Goal: Task Accomplishment & Management: Manage account settings

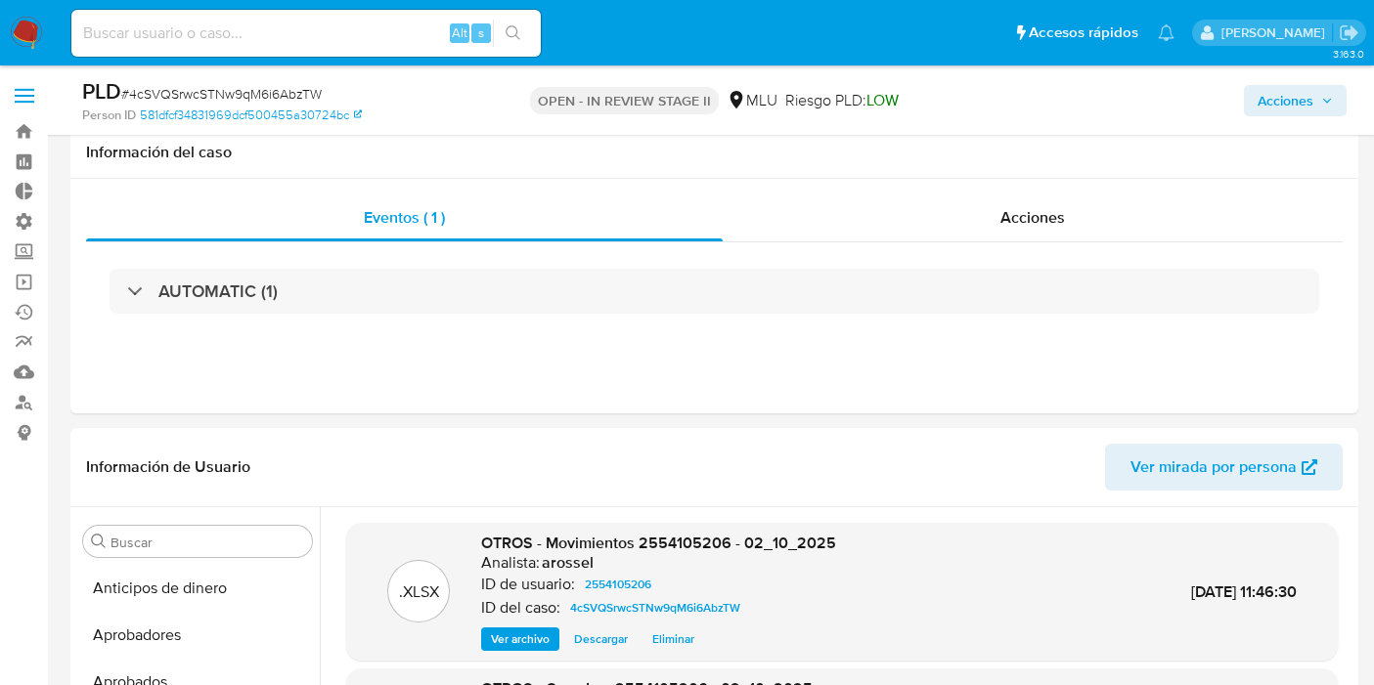
select select "10"
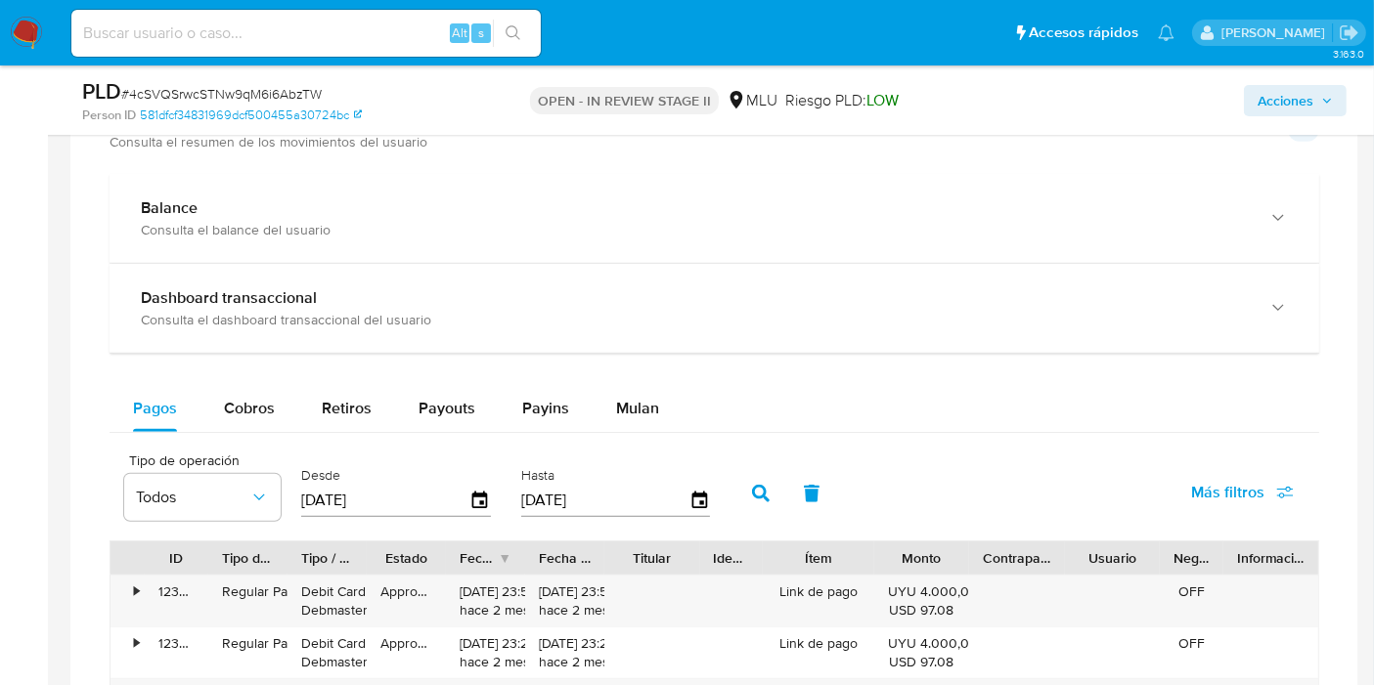
scroll to position [1394, 0]
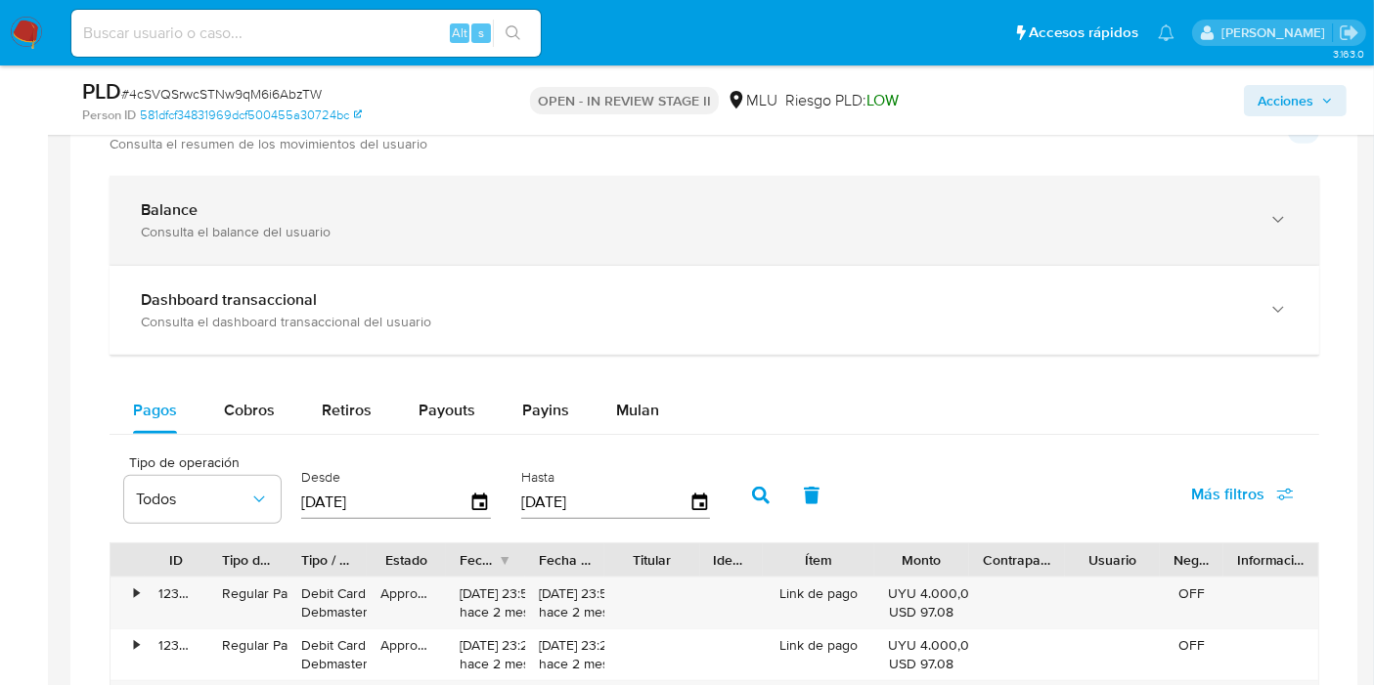
click at [642, 235] on div "Consulta el balance del usuario" at bounding box center [695, 232] width 1108 height 18
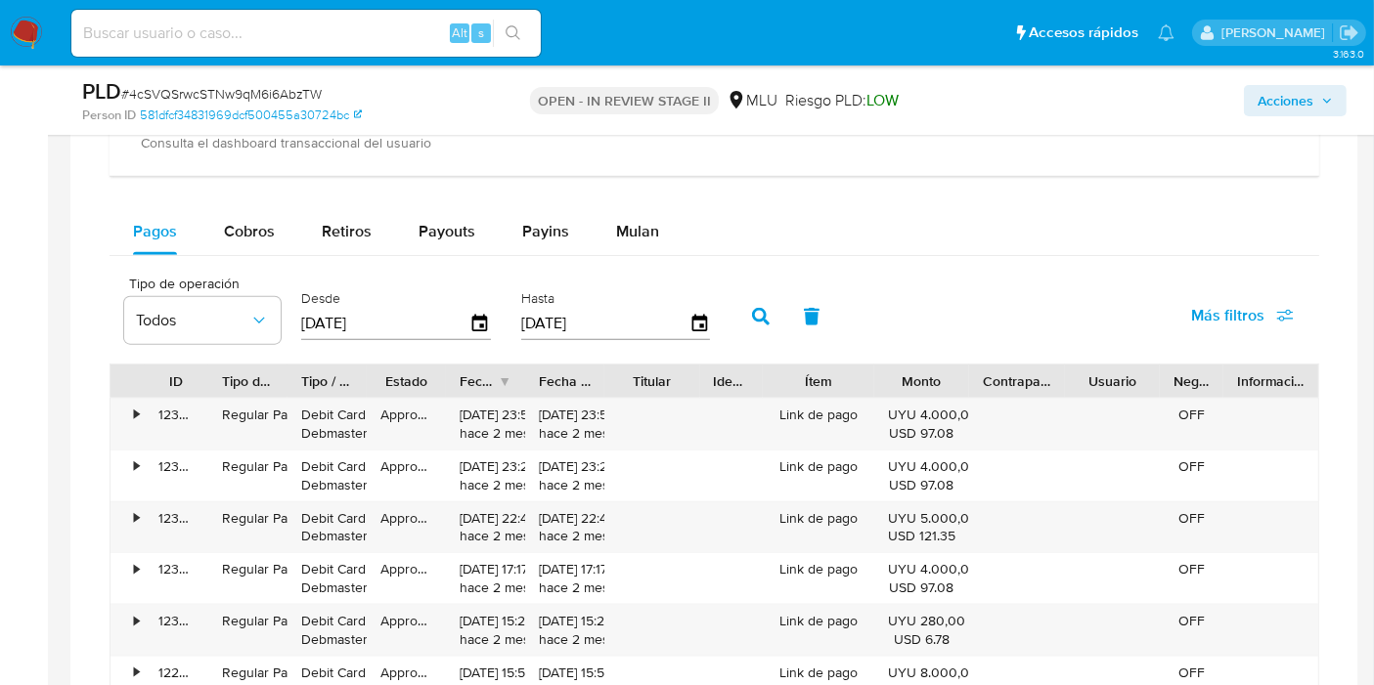
scroll to position [2220, 0]
click at [235, 232] on span "Cobros" at bounding box center [249, 230] width 51 height 22
select select "10"
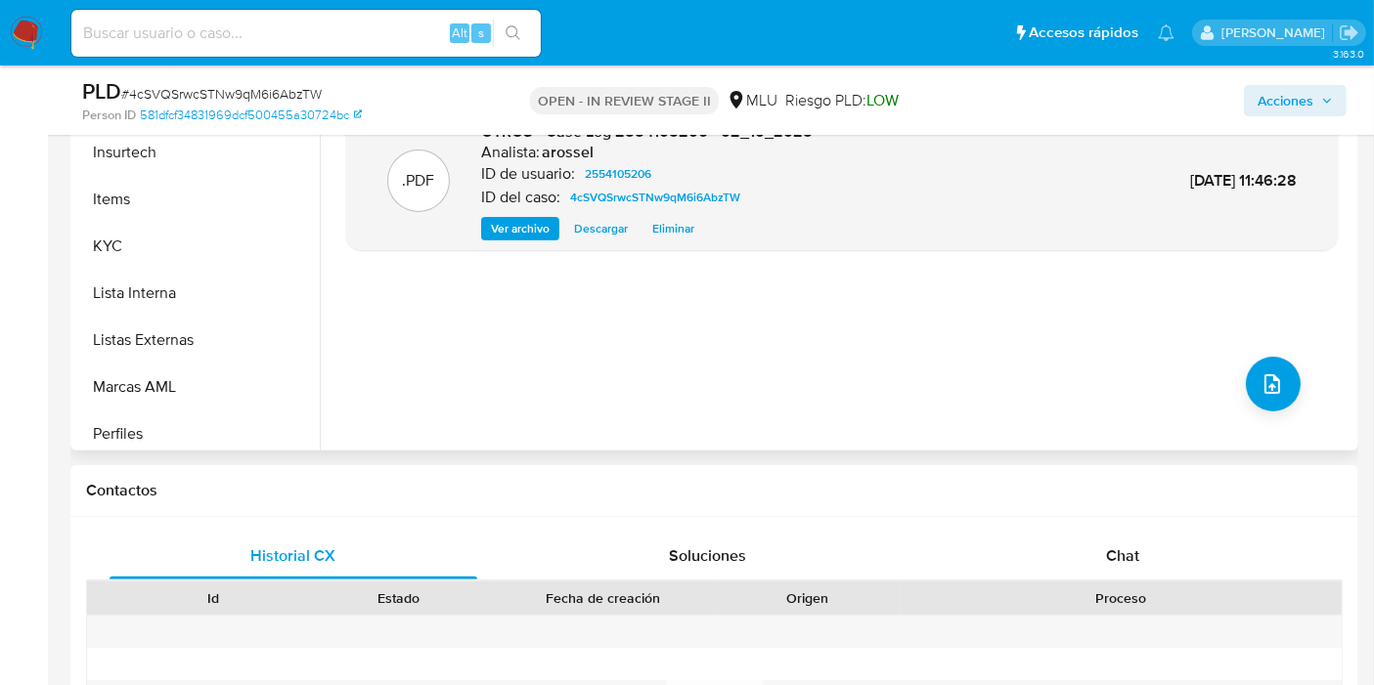
scroll to position [1013, 0]
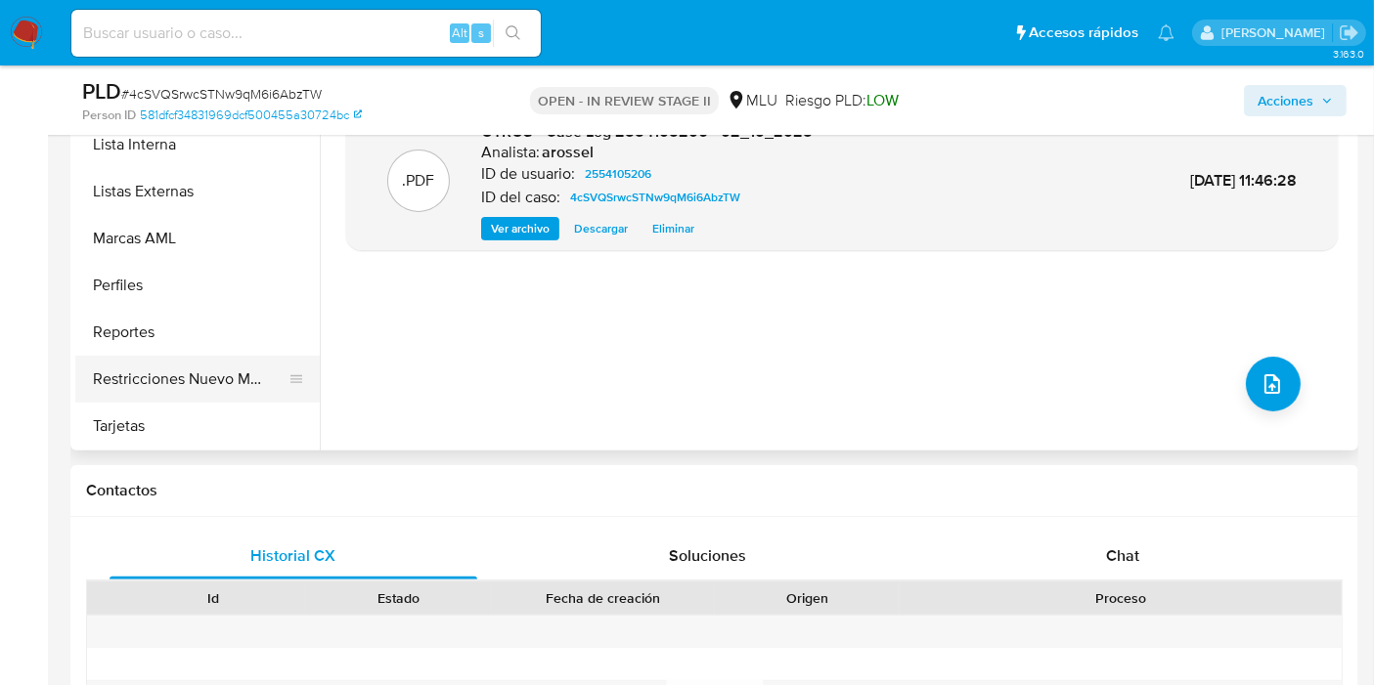
click at [161, 360] on button "Restricciones Nuevo Mundo" at bounding box center [189, 379] width 229 height 47
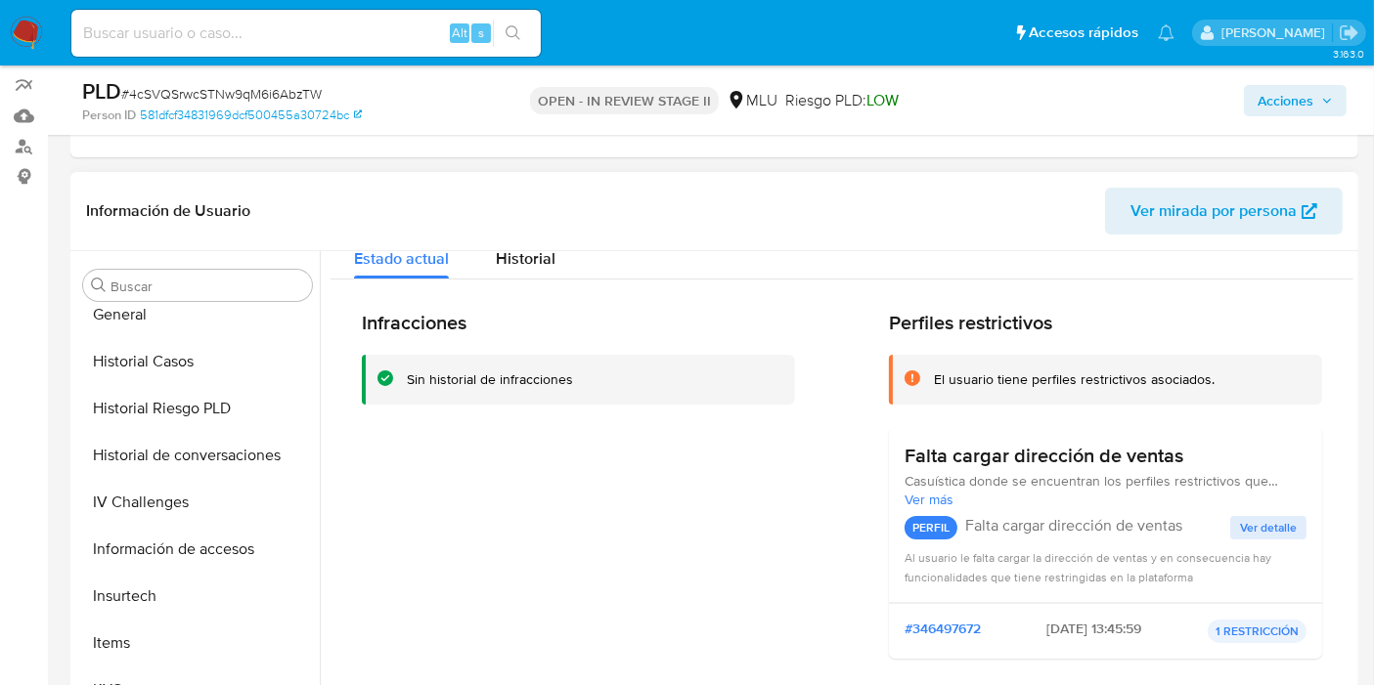
scroll to position [641, 0]
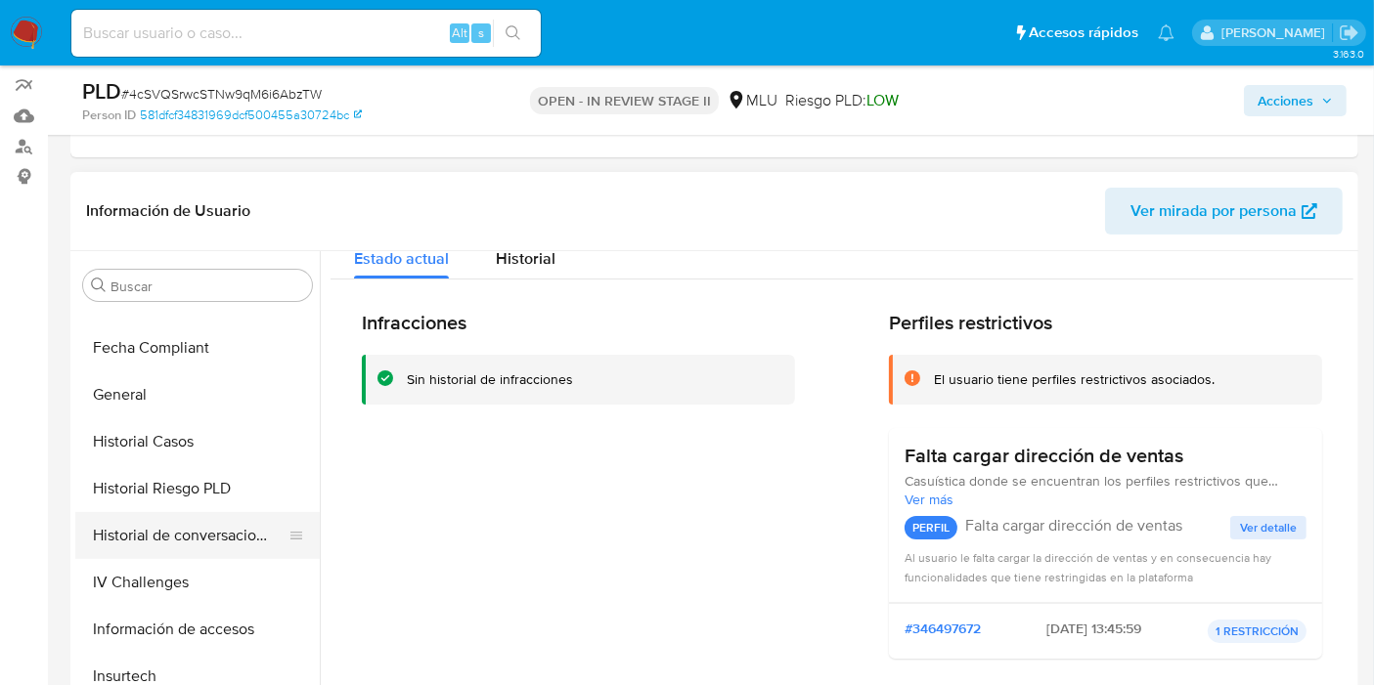
click at [199, 531] on button "Historial de conversaciones" at bounding box center [189, 535] width 229 height 47
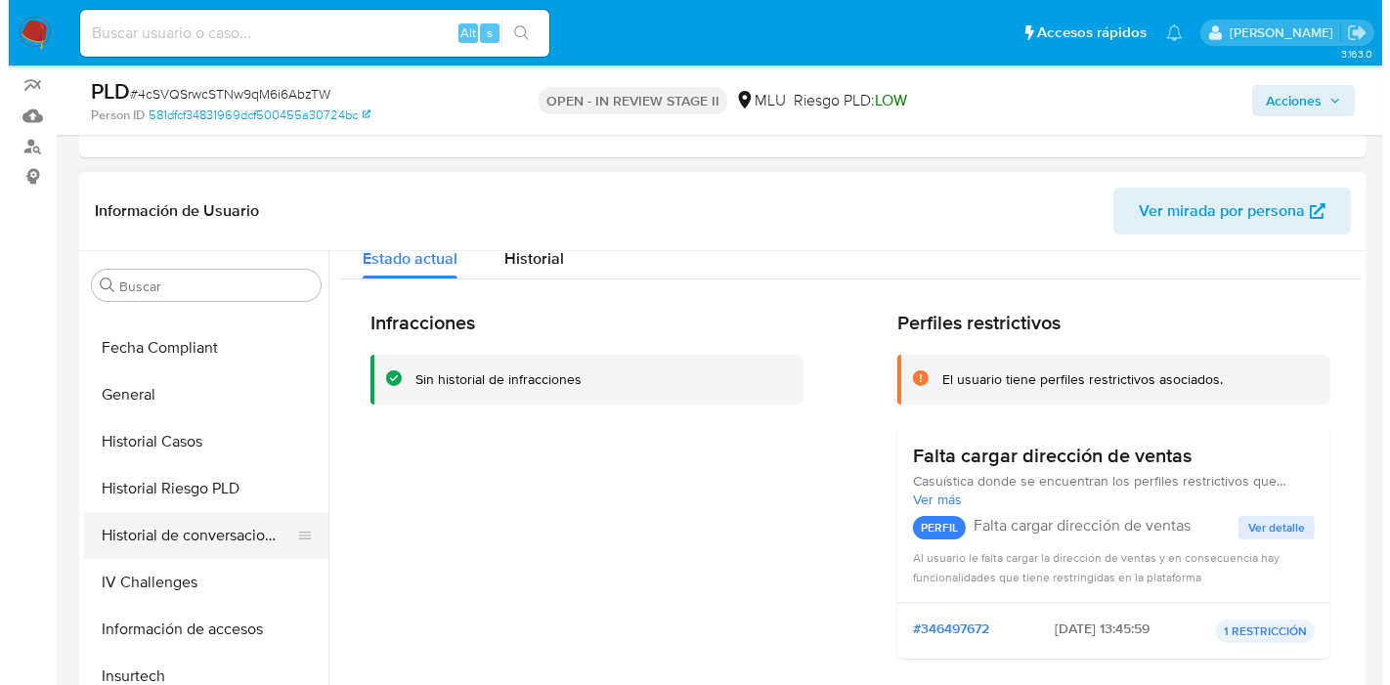
scroll to position [0, 0]
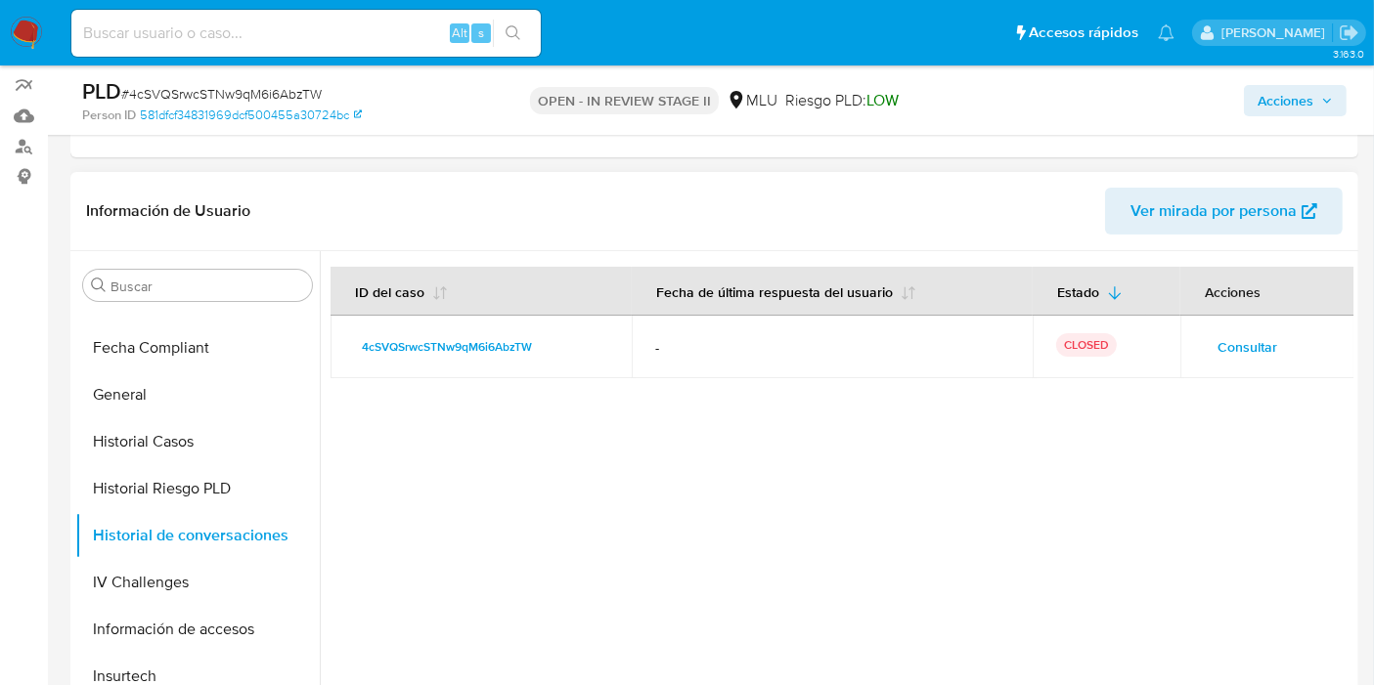
click at [1248, 350] on span "Consultar" at bounding box center [1247, 346] width 60 height 27
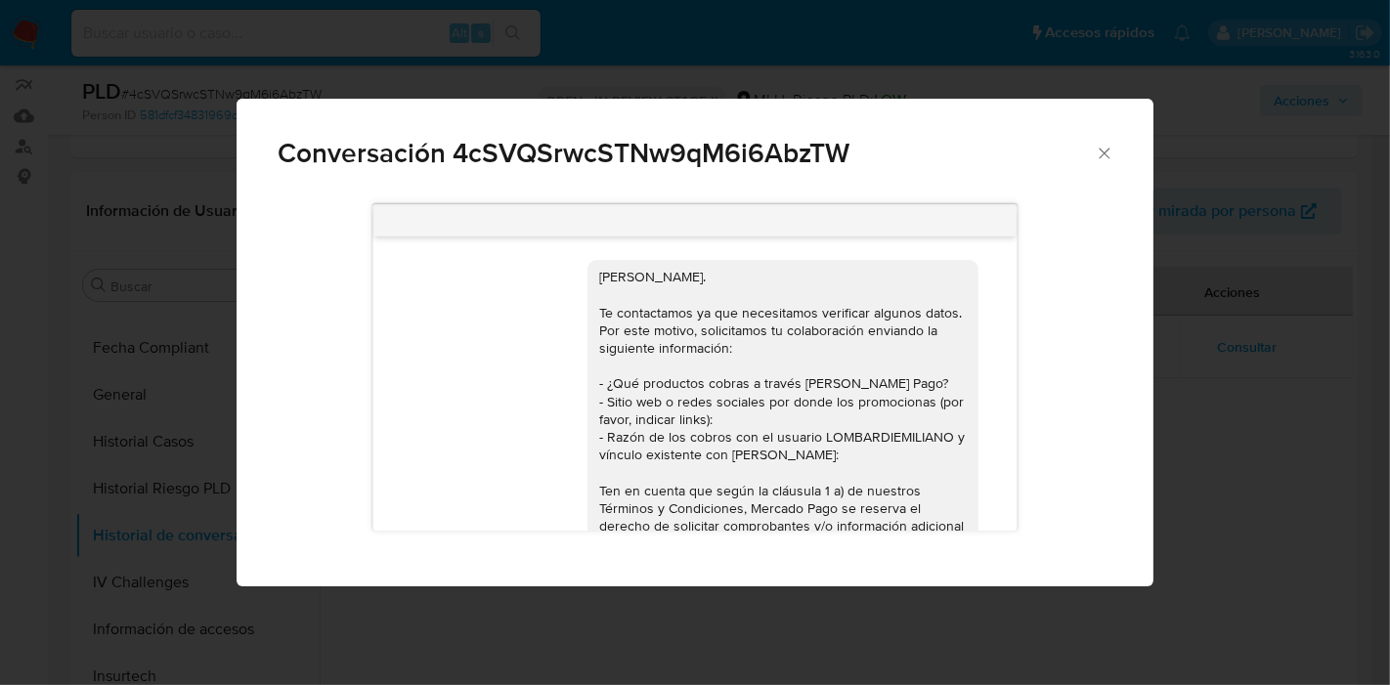
click at [1318, 479] on div "Conversación 4cSVQSrwcSTNw9qM6i6AbzTW Hola, Damian. Te contactamos ya que neces…" at bounding box center [695, 342] width 1390 height 685
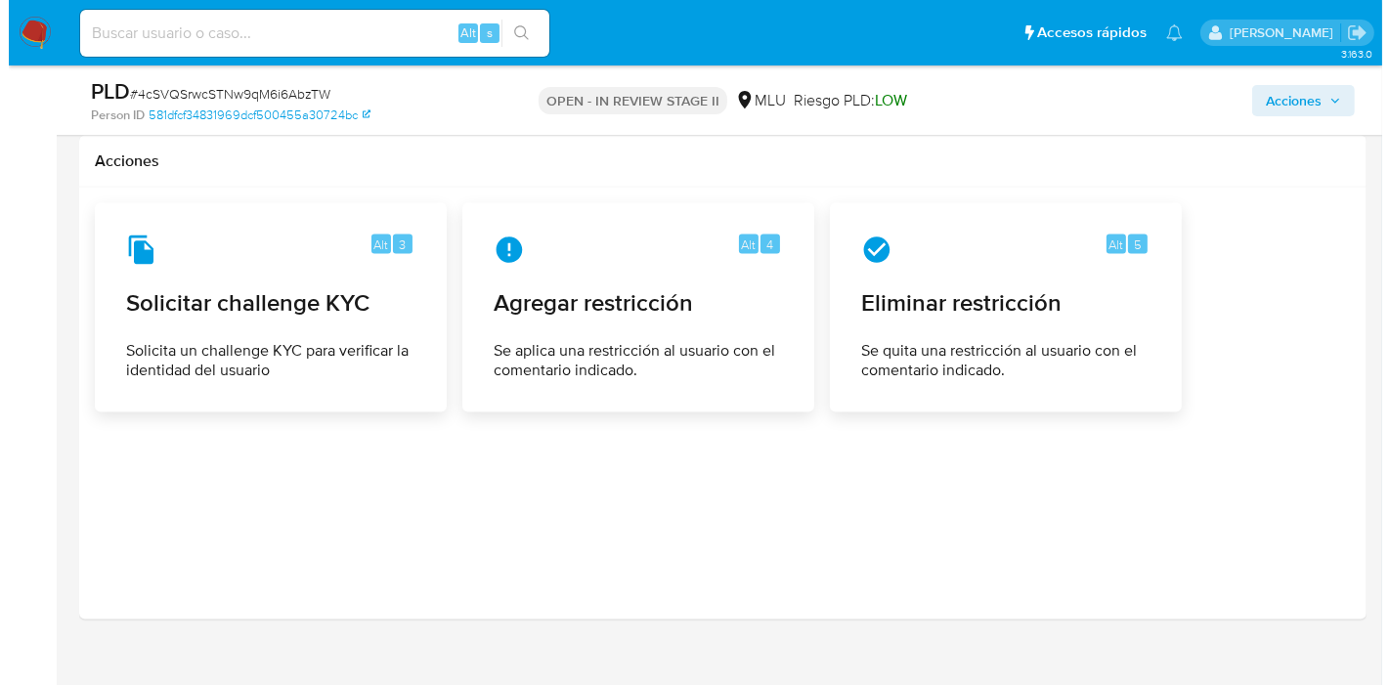
scroll to position [3429, 0]
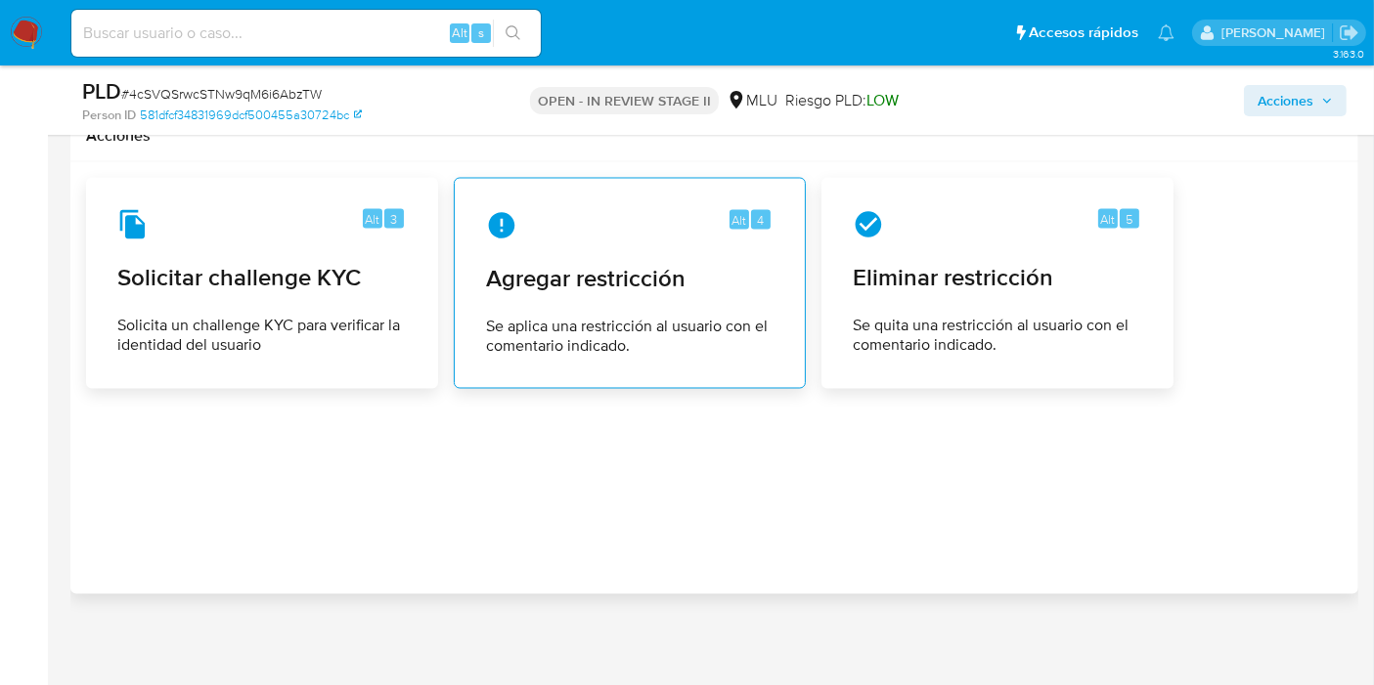
click at [685, 291] on div "Alt 4 Agregar restricción Se aplica una restricción al usuario con el comentari…" at bounding box center [629, 284] width 319 height 178
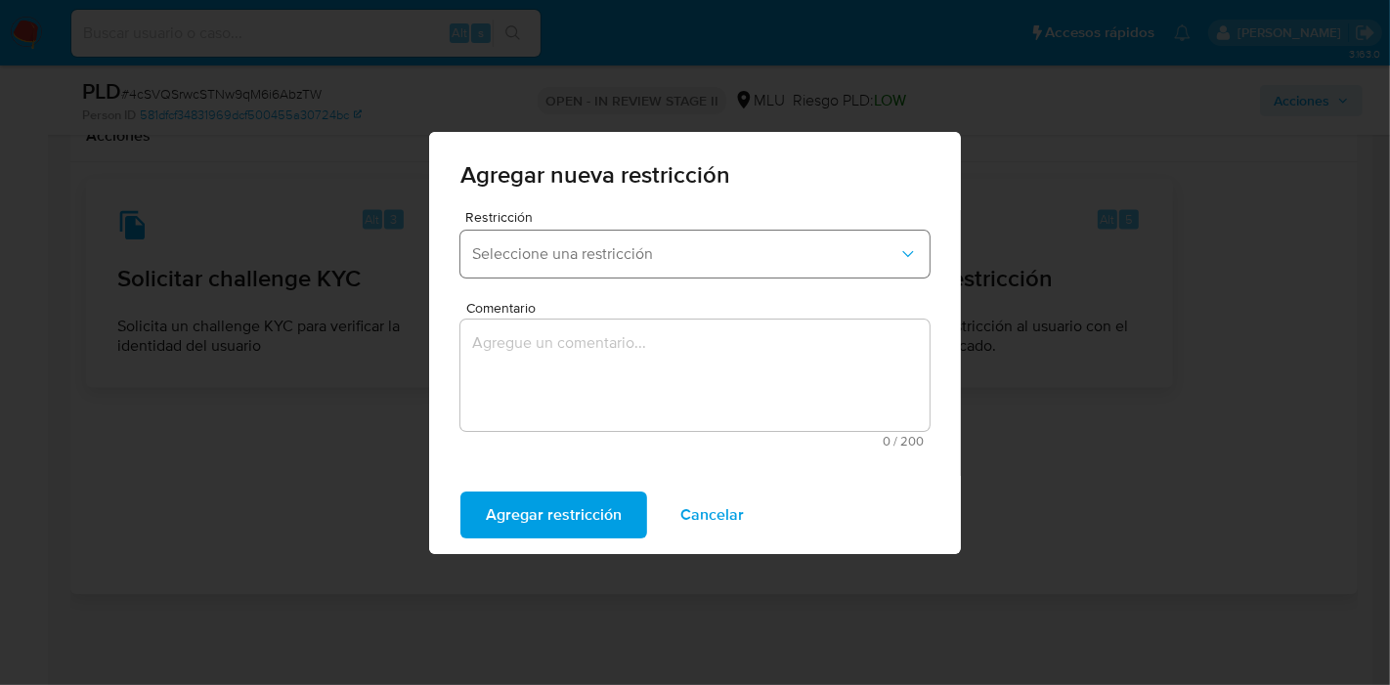
click at [653, 269] on button "Seleccione una restricción" at bounding box center [694, 254] width 469 height 47
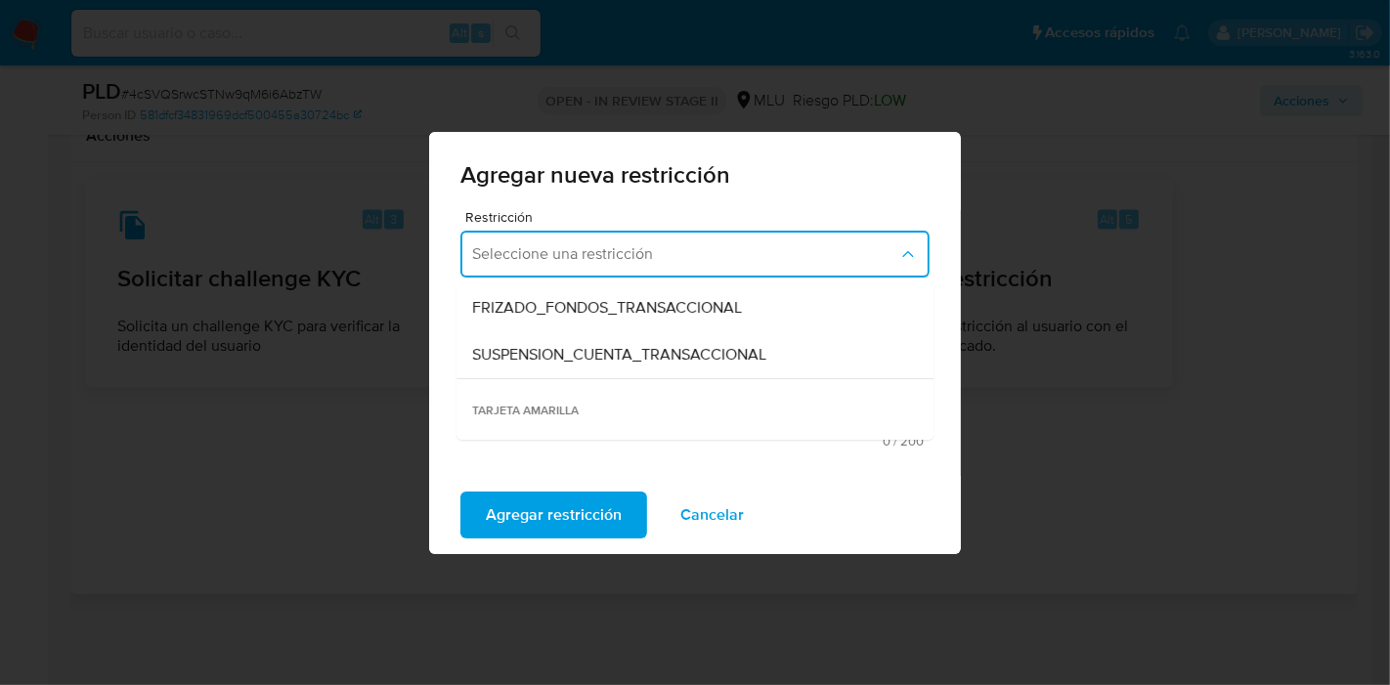
scroll to position [235, 0]
click at [724, 363] on span "SUSPENSION_CUENTA_TRANSACCIONAL" at bounding box center [619, 354] width 294 height 20
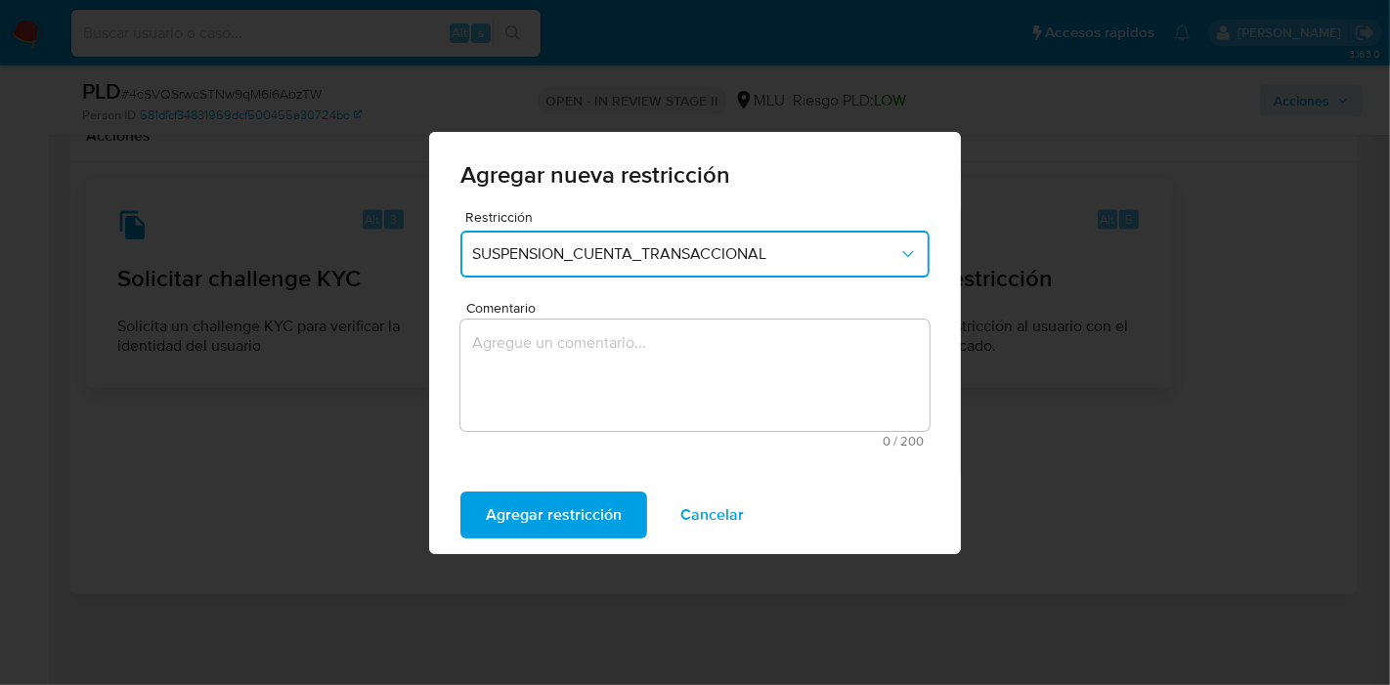
click at [730, 240] on button "SUSPENSION_CUENTA_TRANSACCIONAL" at bounding box center [694, 254] width 469 height 47
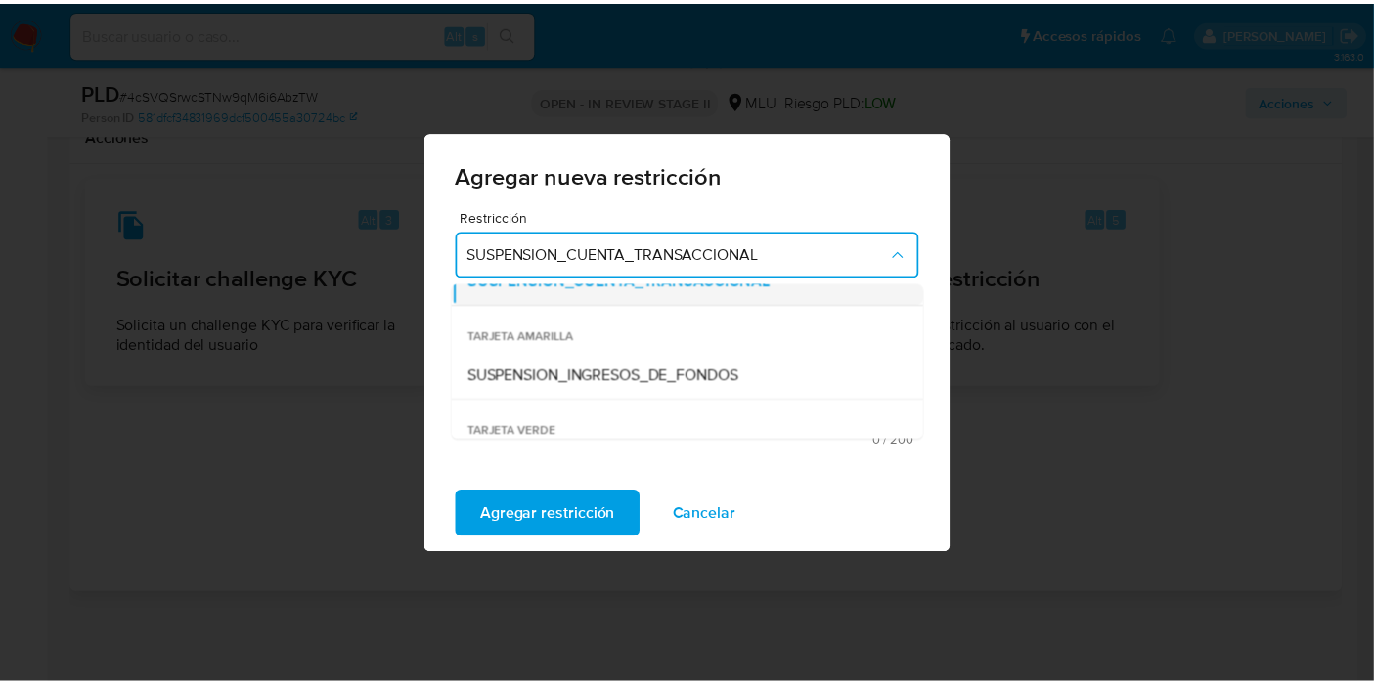
scroll to position [310, 0]
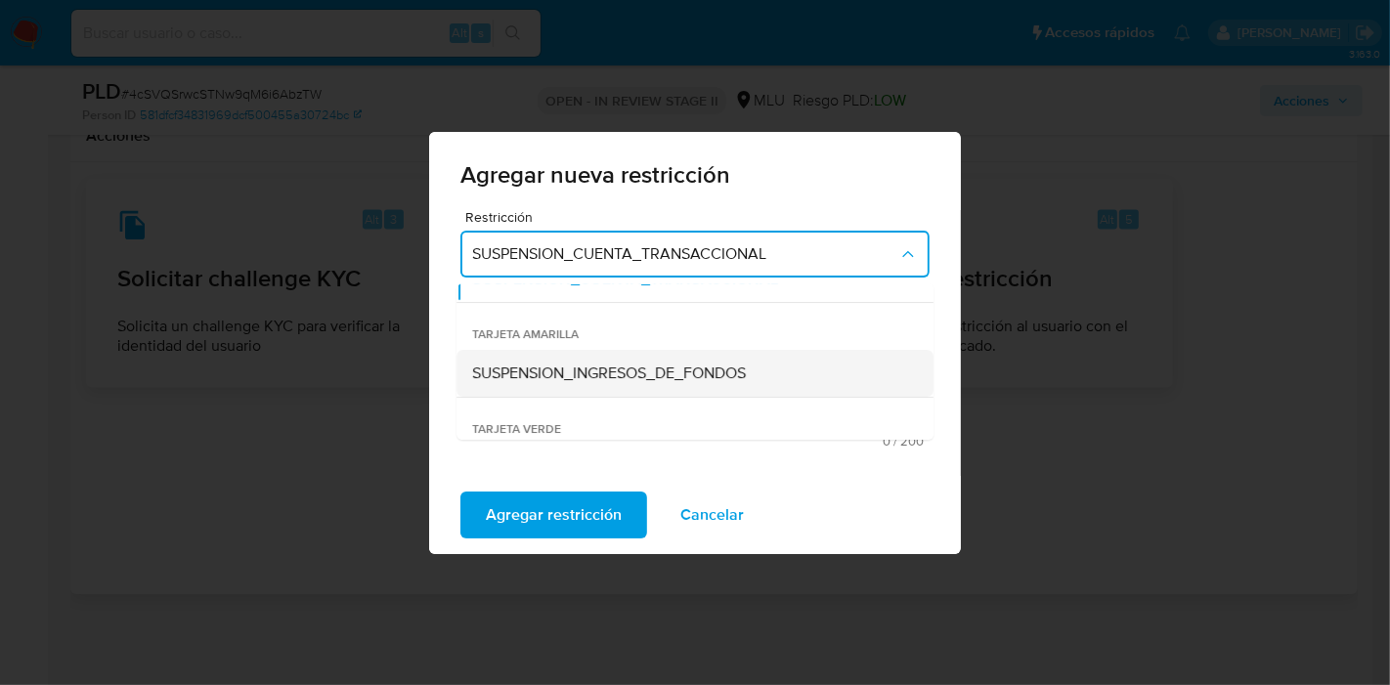
click at [681, 370] on span "SUSPENSION_INGRESOS_DE_FONDOS" at bounding box center [609, 374] width 274 height 20
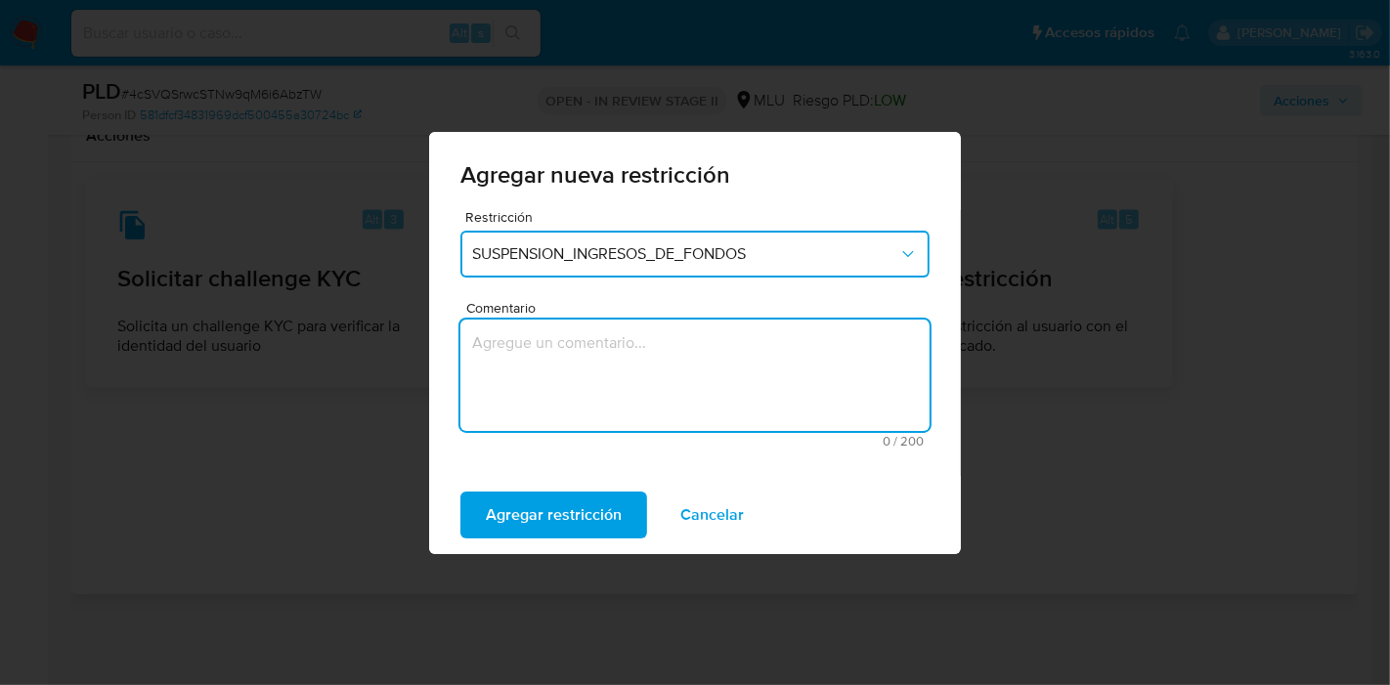
click at [681, 370] on textarea "Comentario" at bounding box center [694, 375] width 469 height 111
type textarea "AML - Operativa de riesgo"
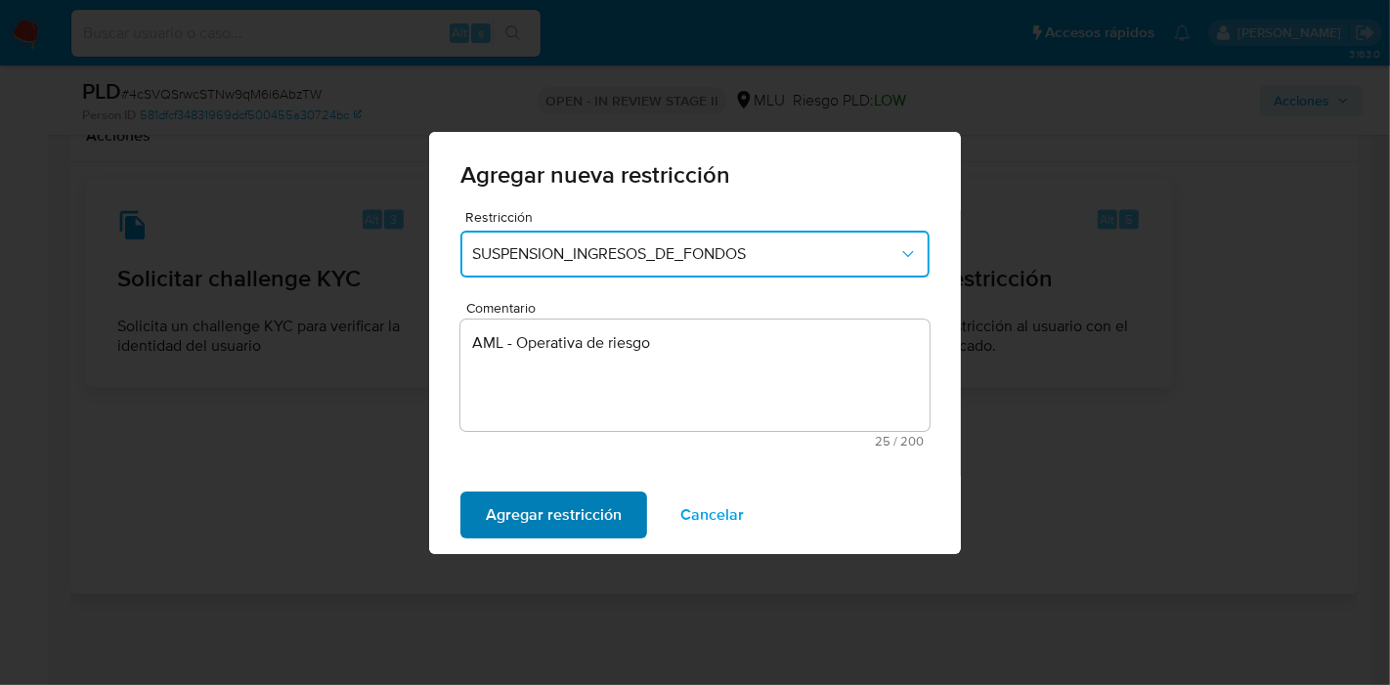
click at [522, 512] on span "Agregar restricción" at bounding box center [554, 515] width 136 height 43
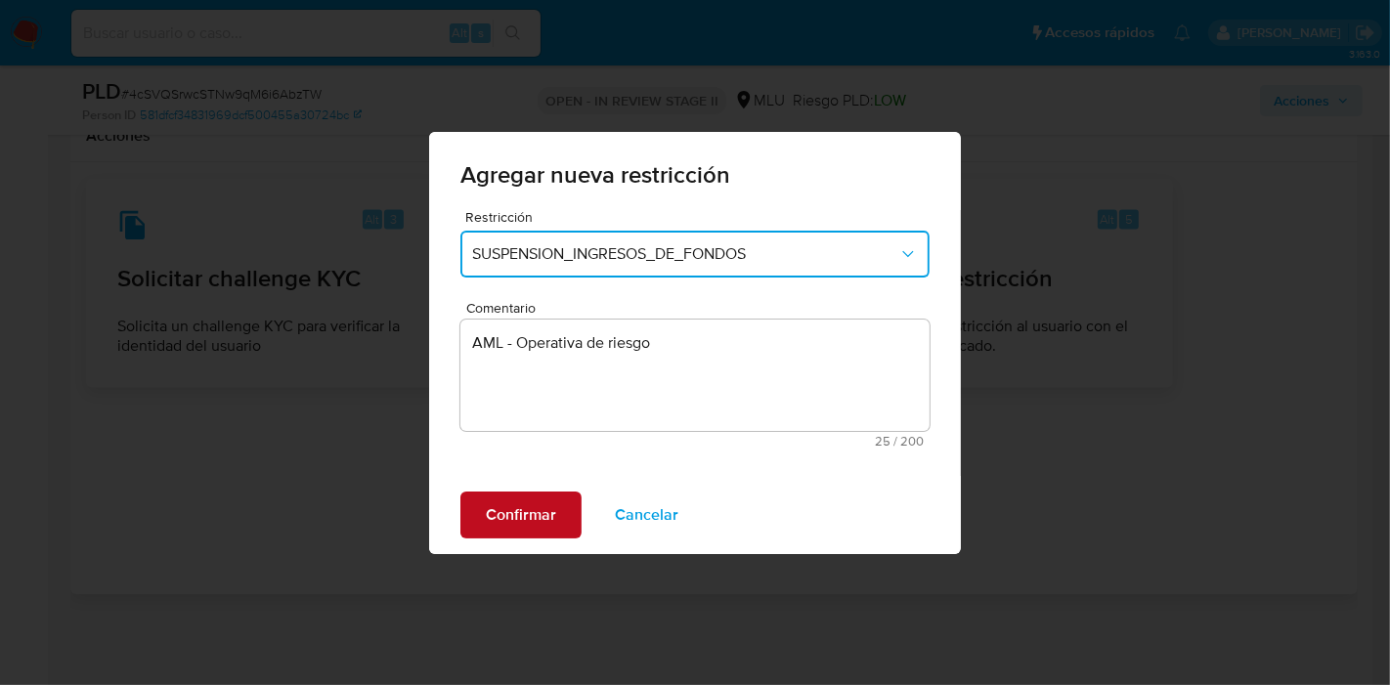
click at [542, 519] on span "Confirmar" at bounding box center [521, 515] width 70 height 43
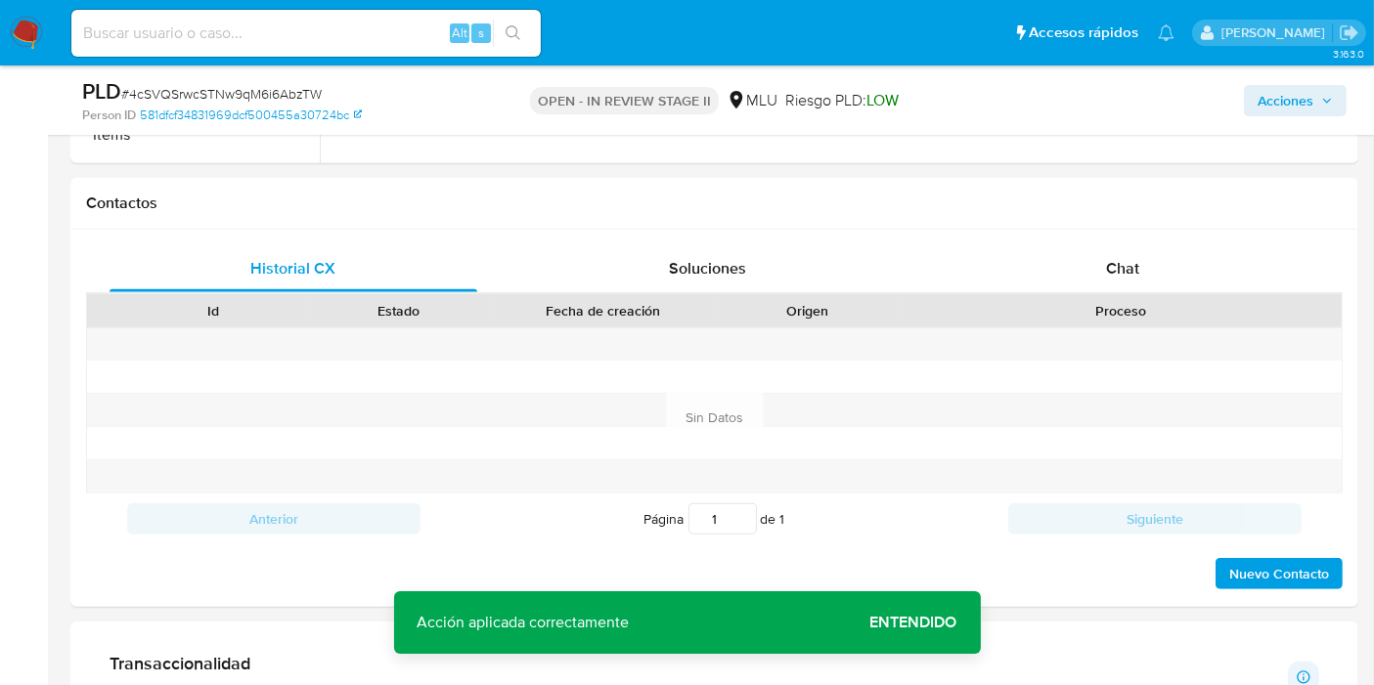
scroll to position [877, 0]
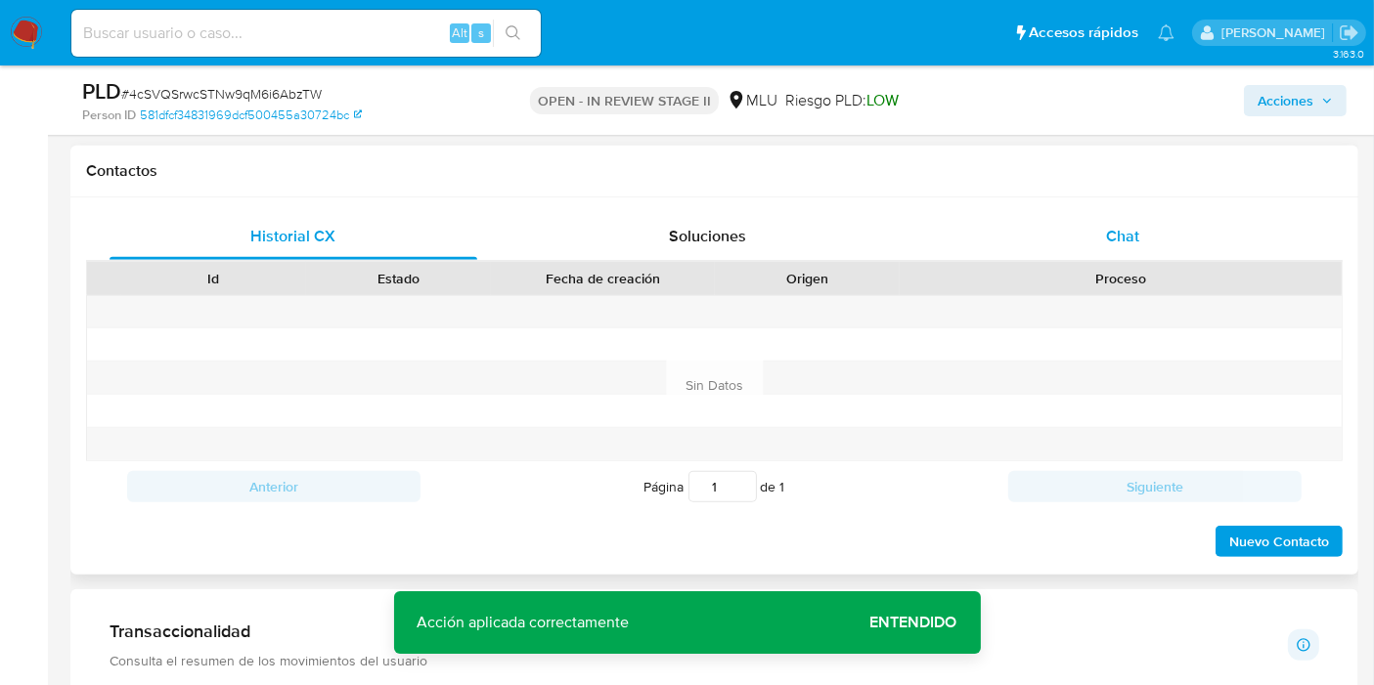
click at [1222, 214] on div "Chat" at bounding box center [1122, 236] width 368 height 47
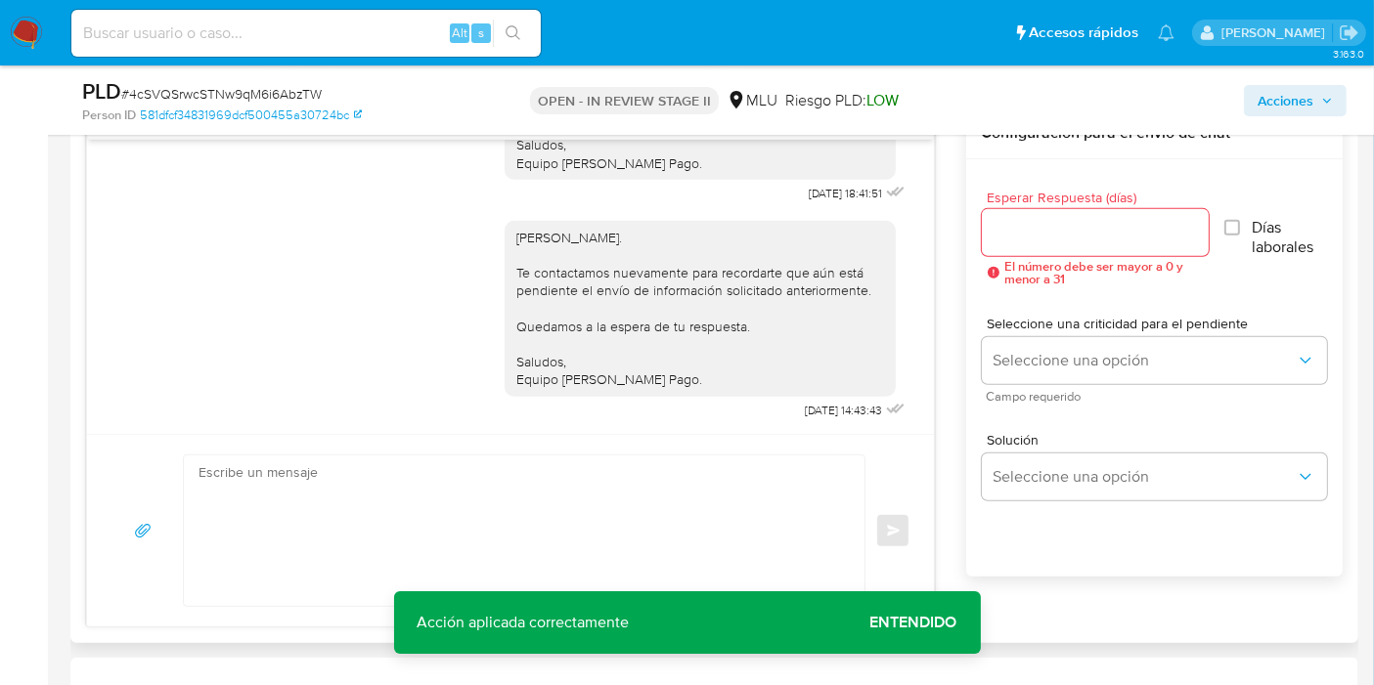
scroll to position [1033, 0]
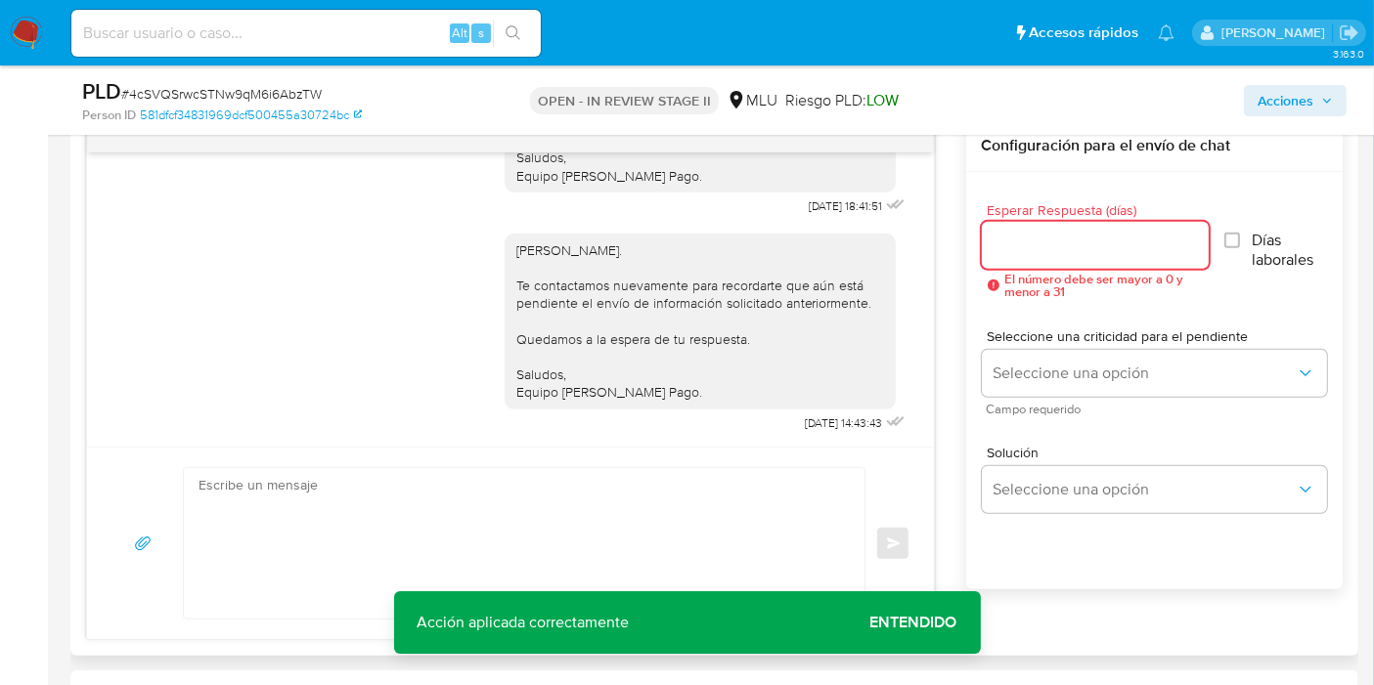
click at [1122, 255] on input "Esperar Respuesta (días)" at bounding box center [1096, 245] width 228 height 25
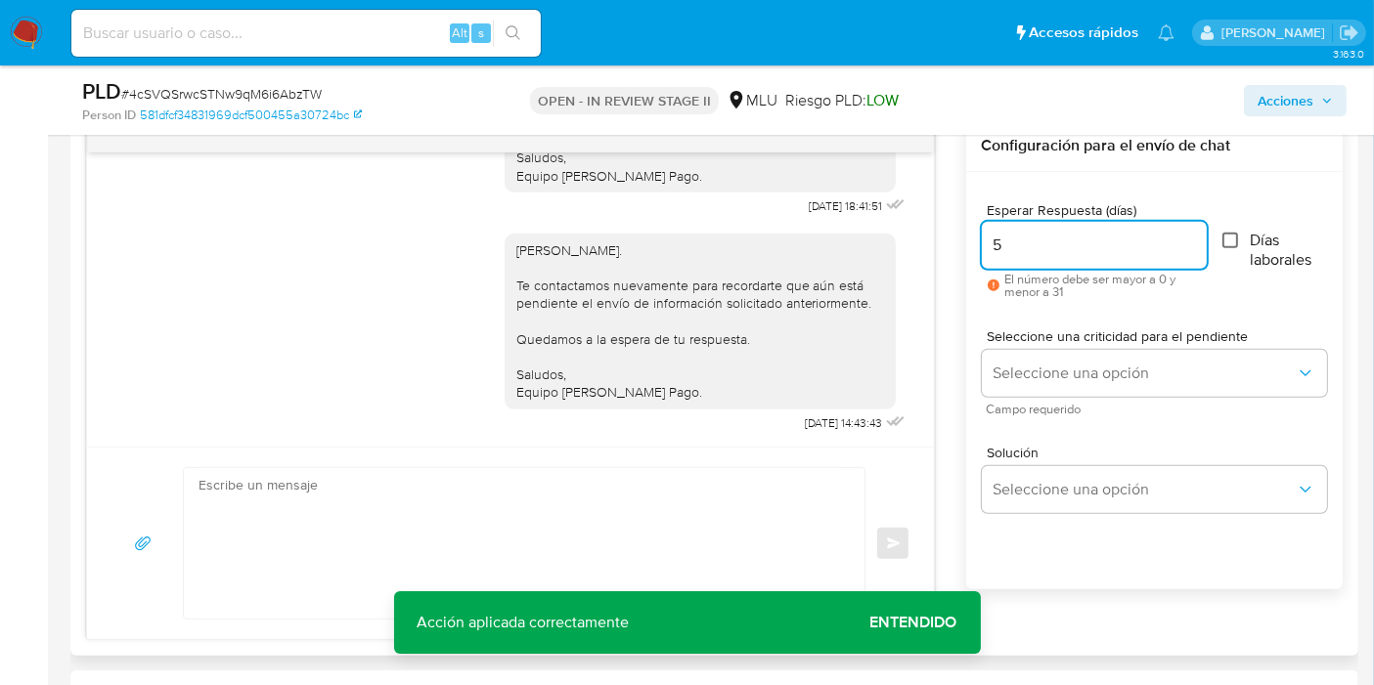
type input "5"
click at [1232, 244] on input "Días laborales" at bounding box center [1230, 241] width 16 height 16
checkbox input "true"
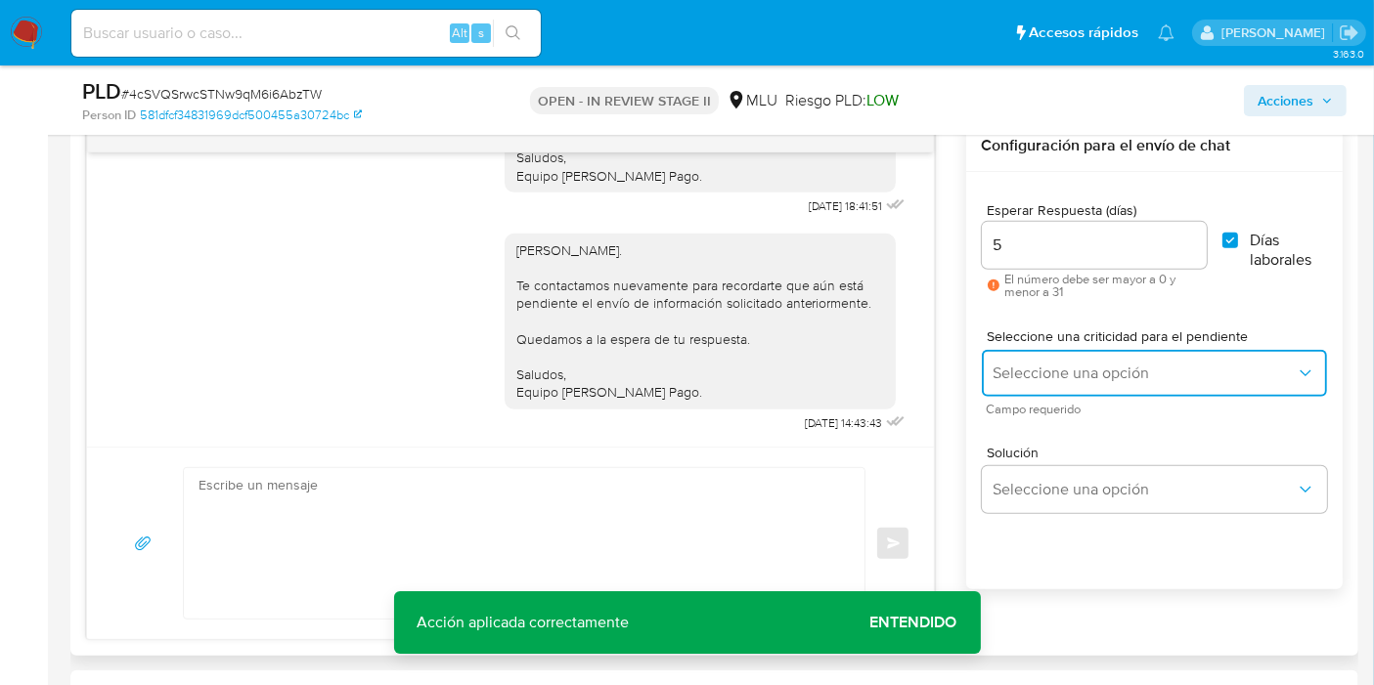
click at [1120, 351] on button "Seleccione una opción" at bounding box center [1154, 373] width 345 height 47
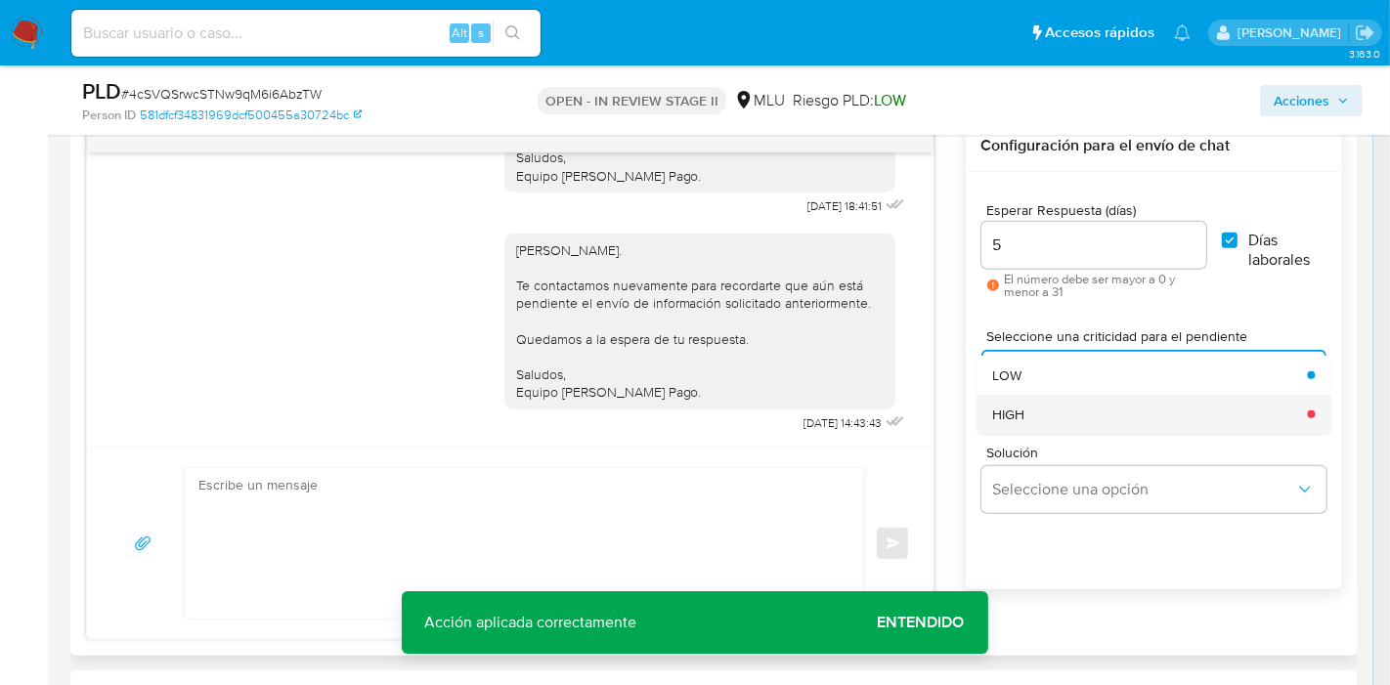
click at [1057, 416] on div "HIGH" at bounding box center [1143, 414] width 303 height 39
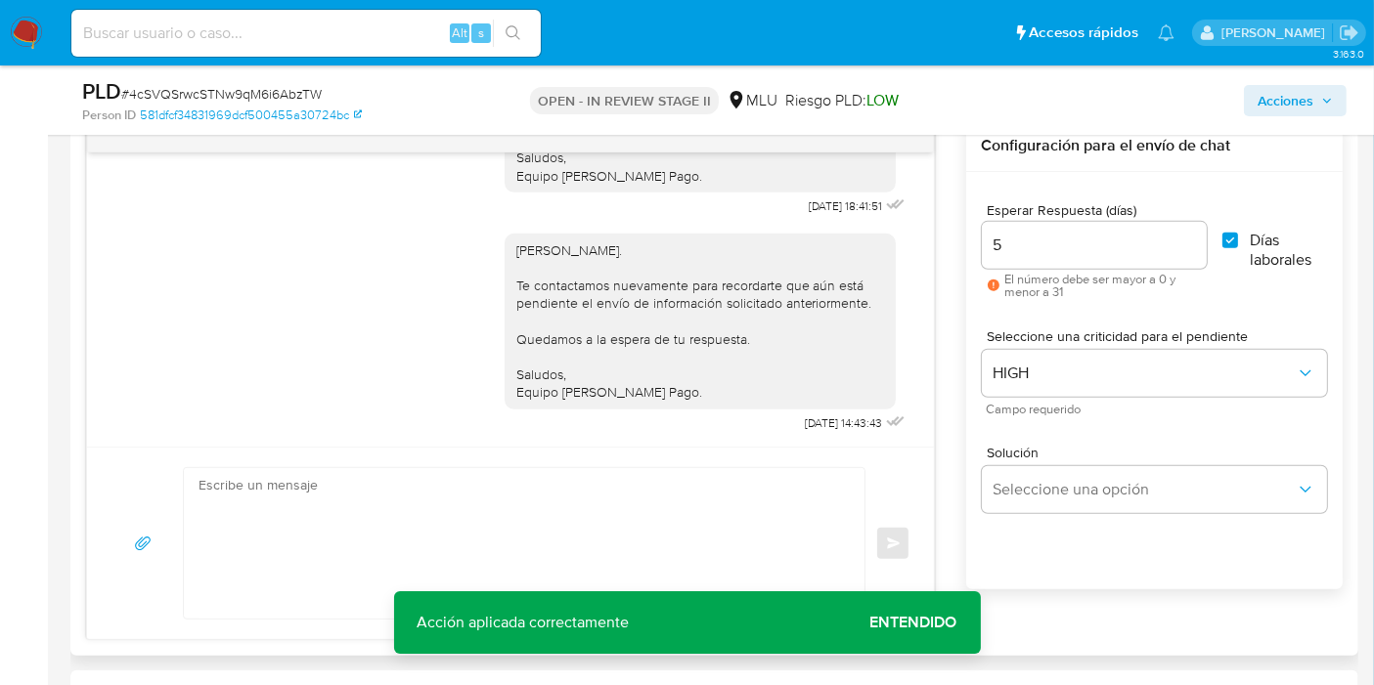
click at [1048, 457] on span "Solución" at bounding box center [1158, 453] width 345 height 14
click at [293, 548] on textarea at bounding box center [518, 543] width 641 height 151
type textarea "Estimado"
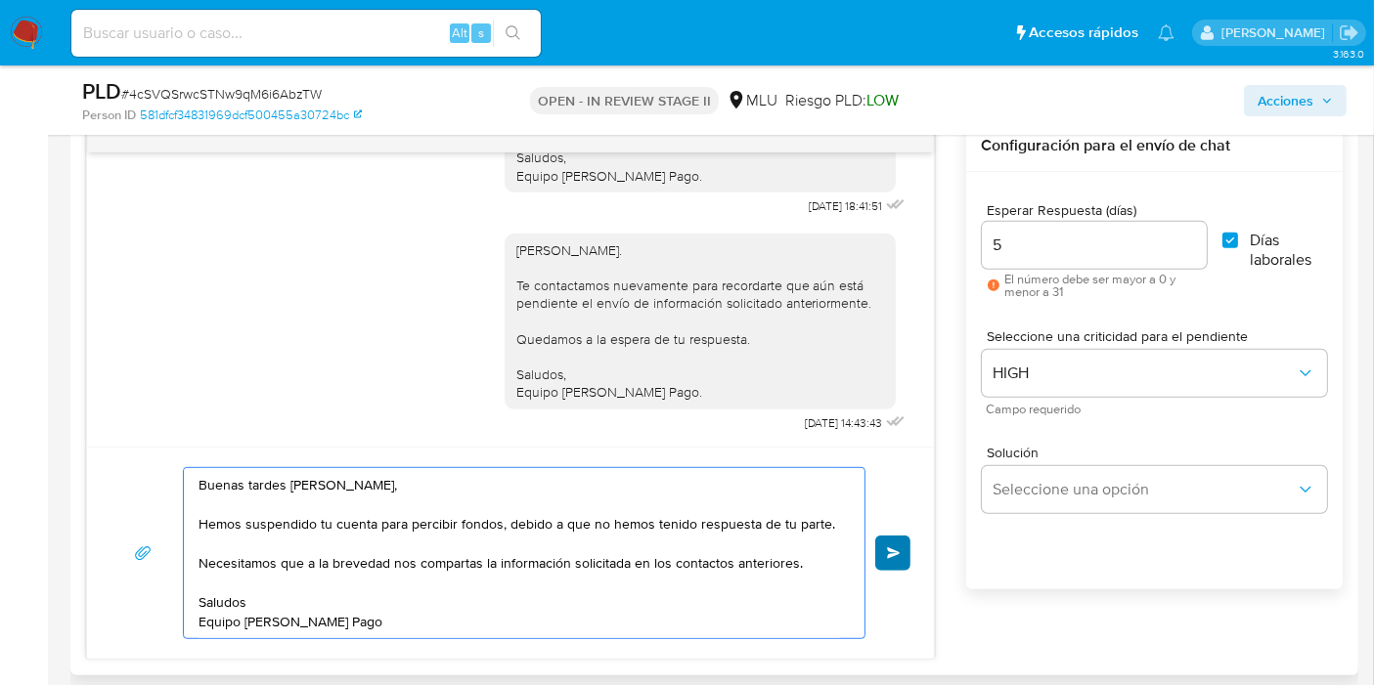
type textarea "Buenas tardes Damian, Hemos suspendido tu cuenta para percibir fondos, debido a…"
click at [880, 550] on button "Enviar" at bounding box center [892, 553] width 35 height 35
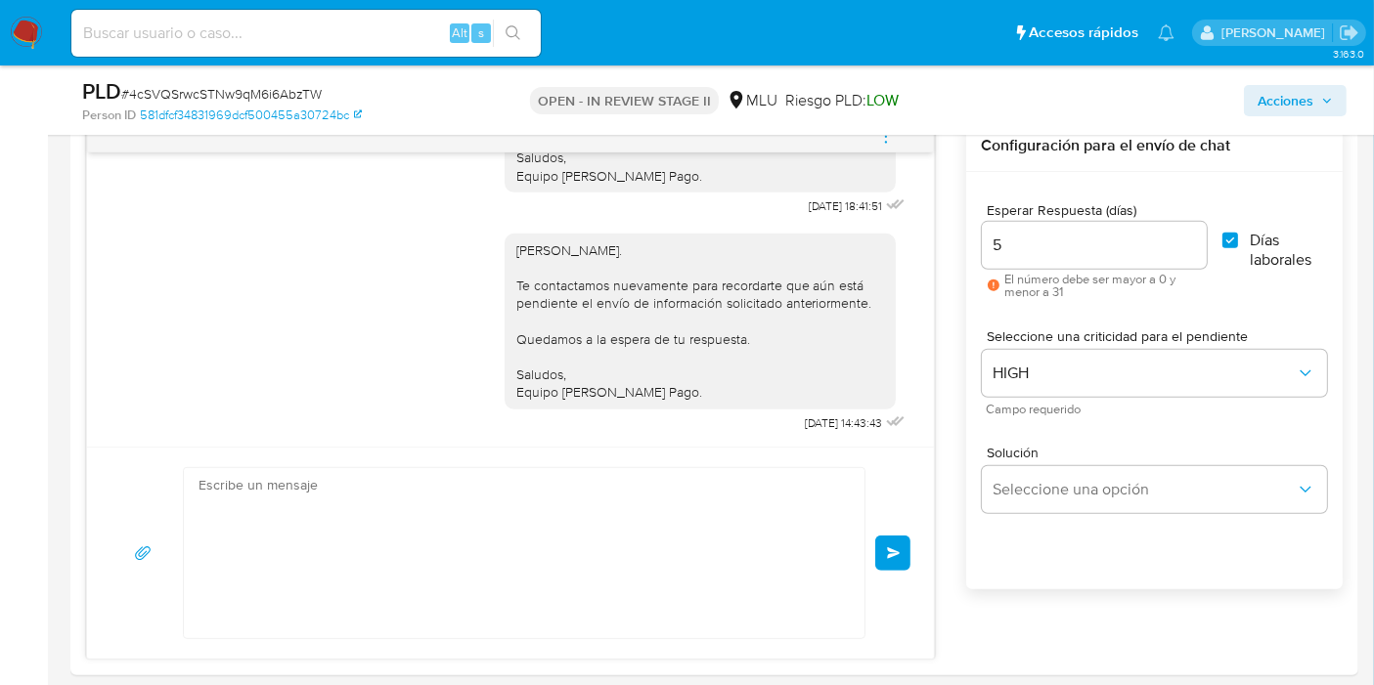
scroll to position [626, 0]
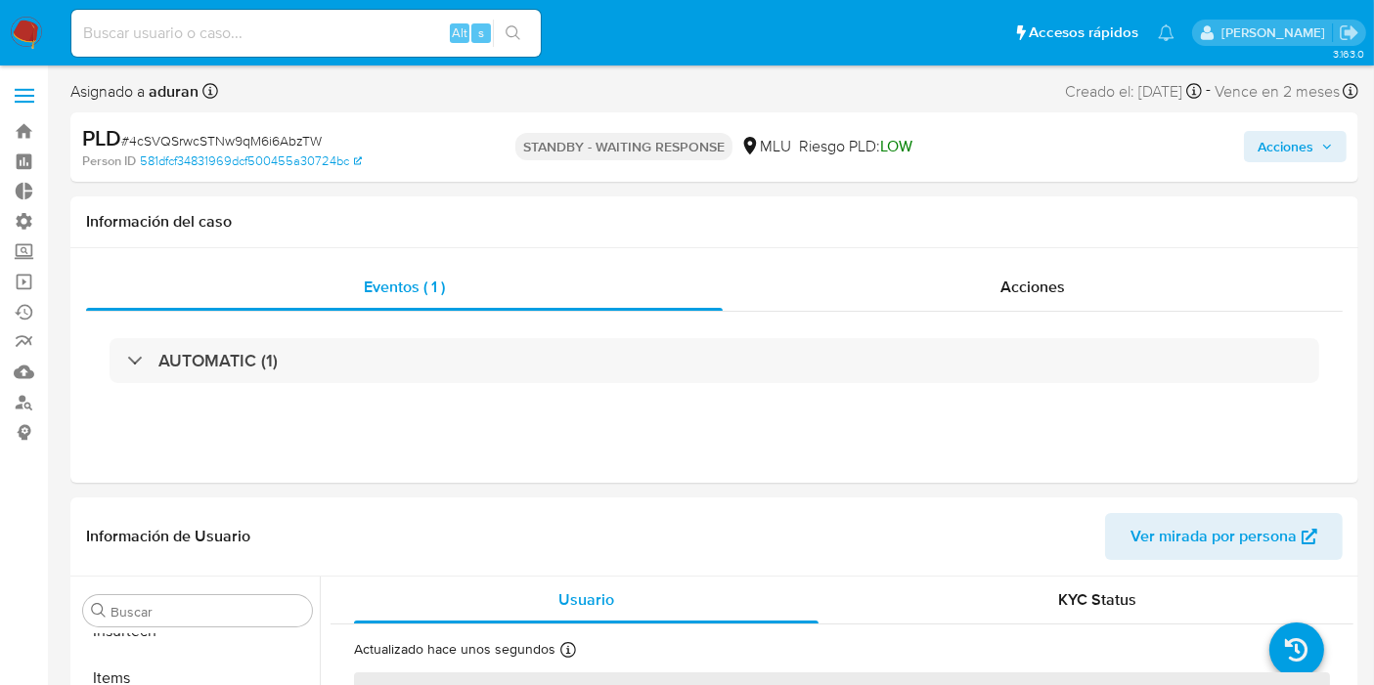
scroll to position [1013, 0]
select select "10"
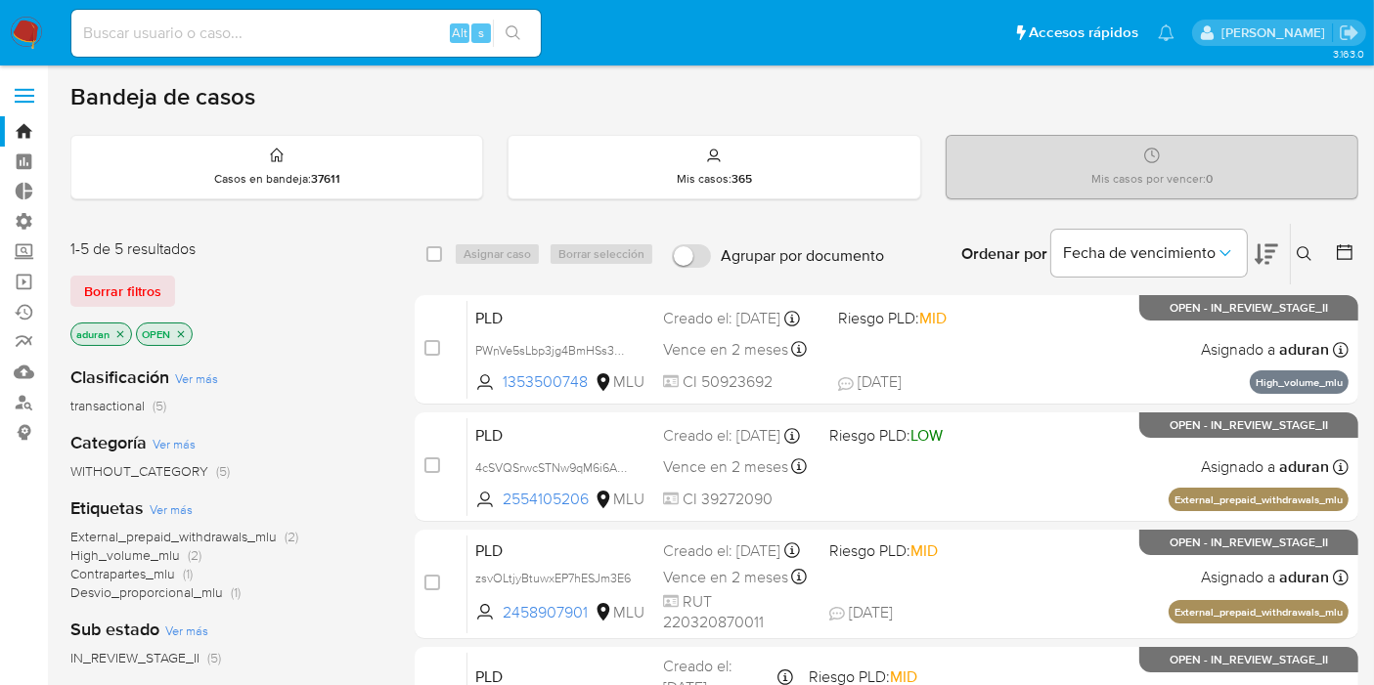
click at [22, 553] on aside "Bandeja Tablero Tablero Externo Administración Reglas Roles Usuarios Equipos Co…" at bounding box center [24, 595] width 48 height 1191
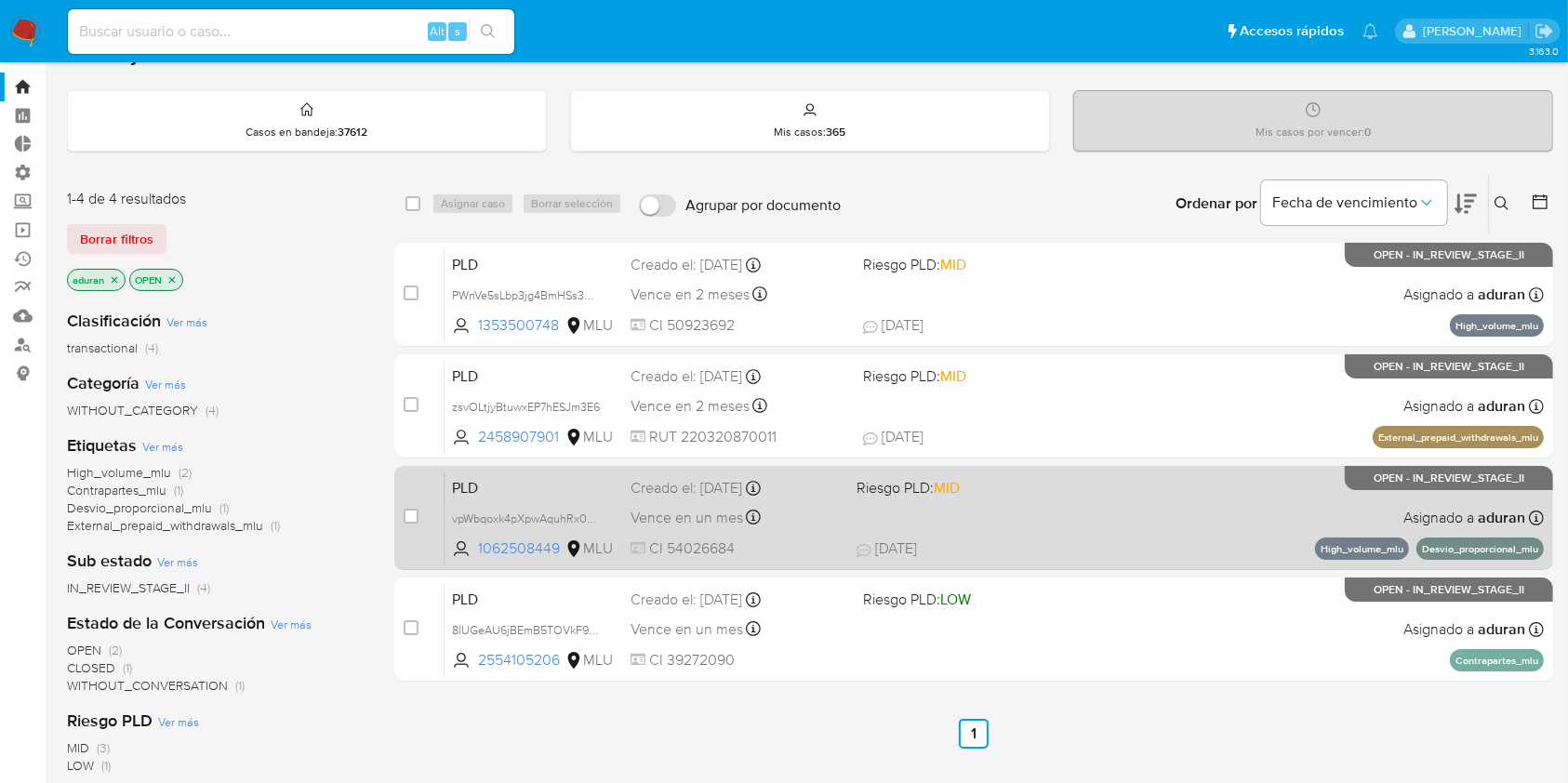
scroll to position [36, 0]
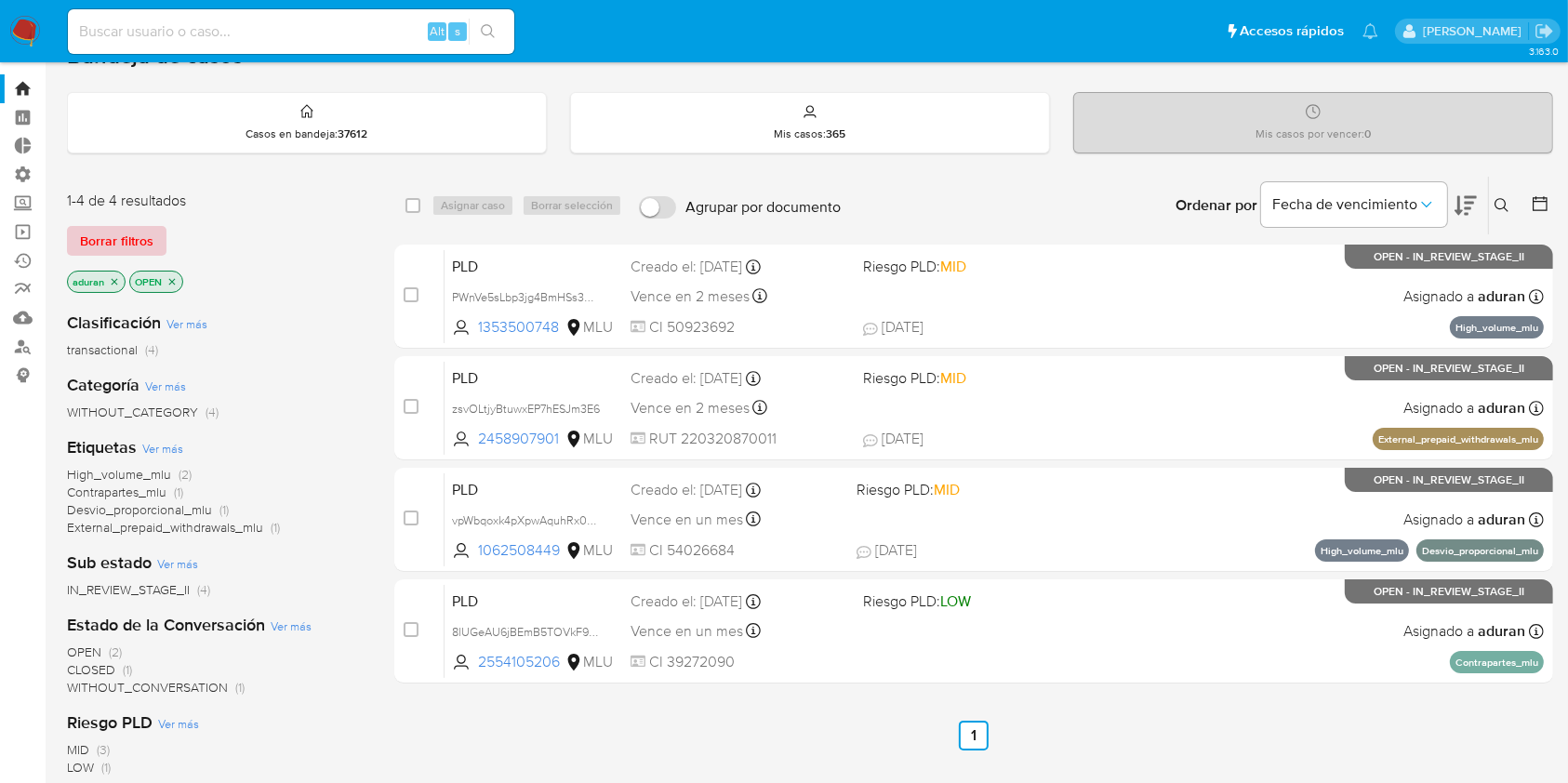
click at [130, 237] on span "Borrar filtros" at bounding box center [116, 241] width 73 height 26
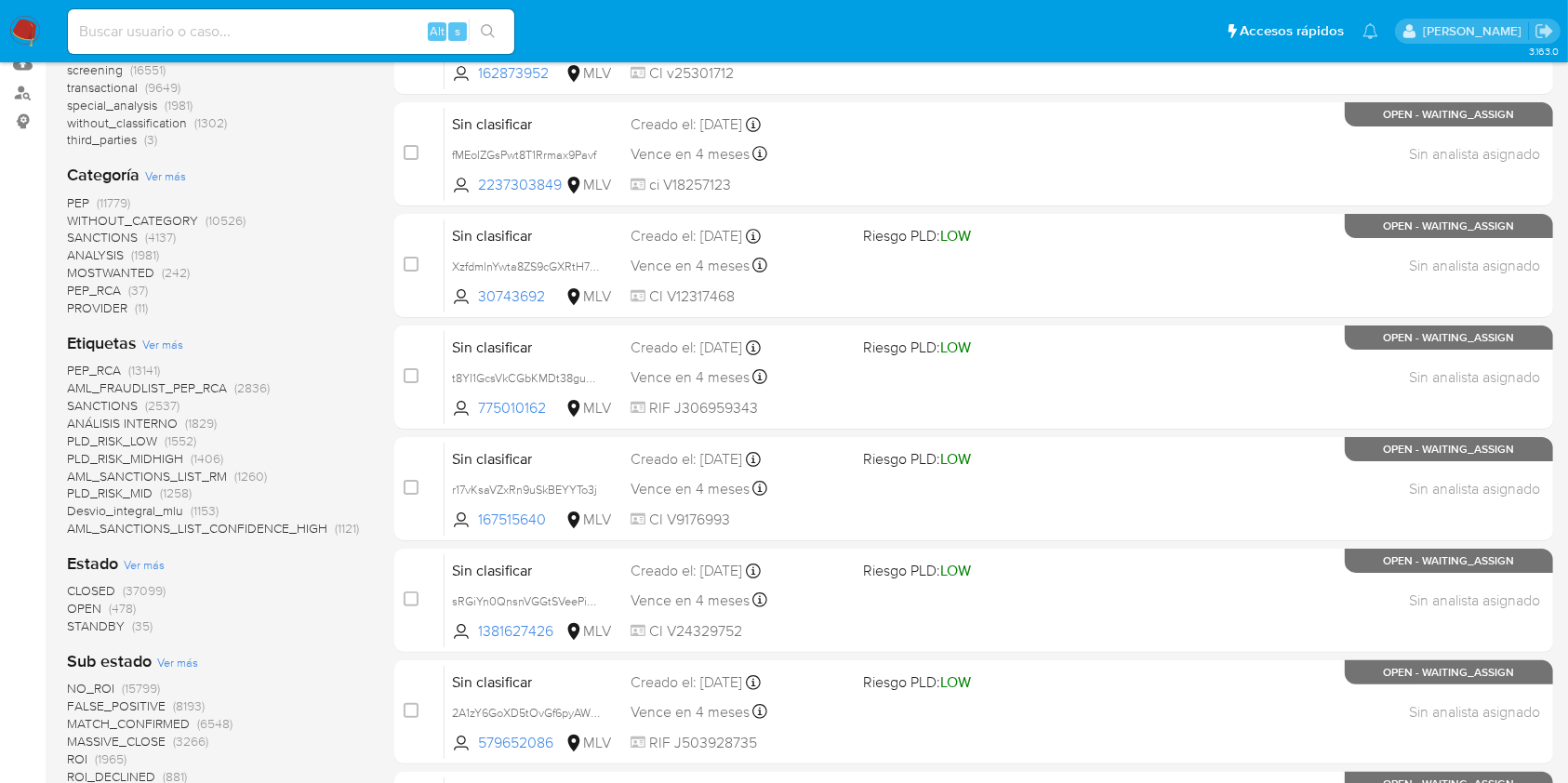
scroll to position [291, 0]
click at [104, 626] on span "STANDBY" at bounding box center [95, 625] width 58 height 19
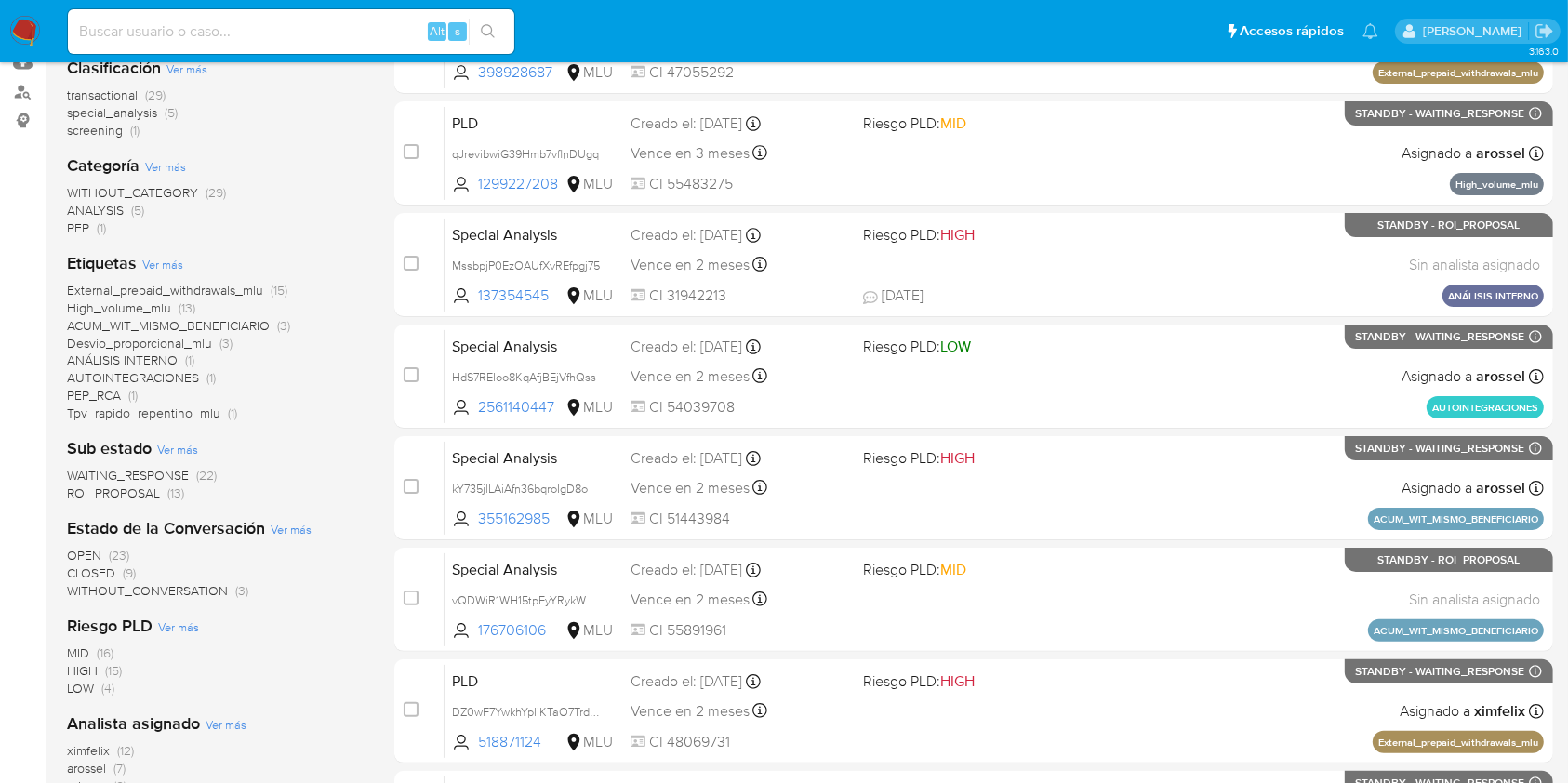
click at [135, 495] on span "ROI_PROPOSAL" at bounding box center [113, 493] width 93 height 19
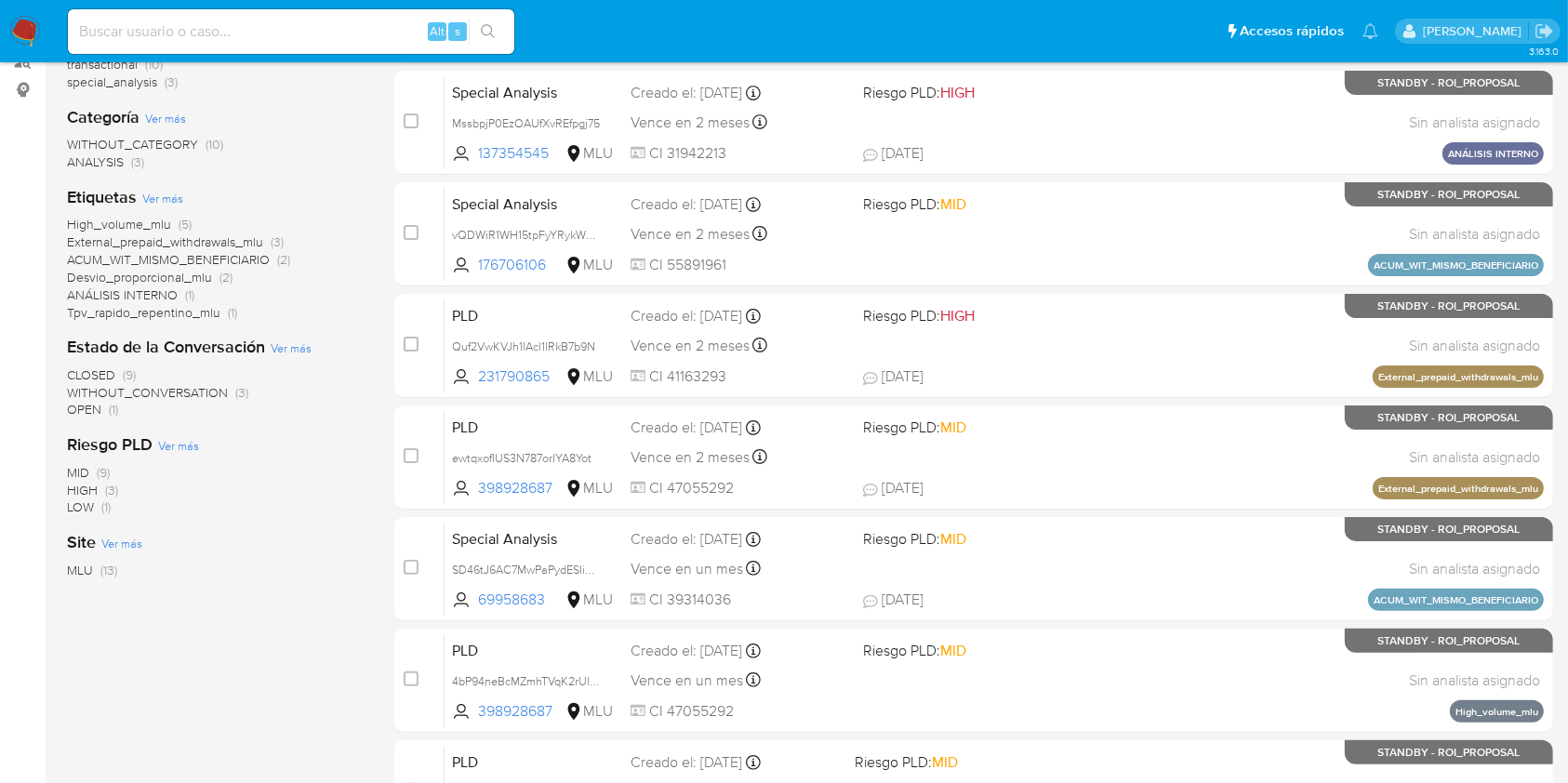
scroll to position [311, 0]
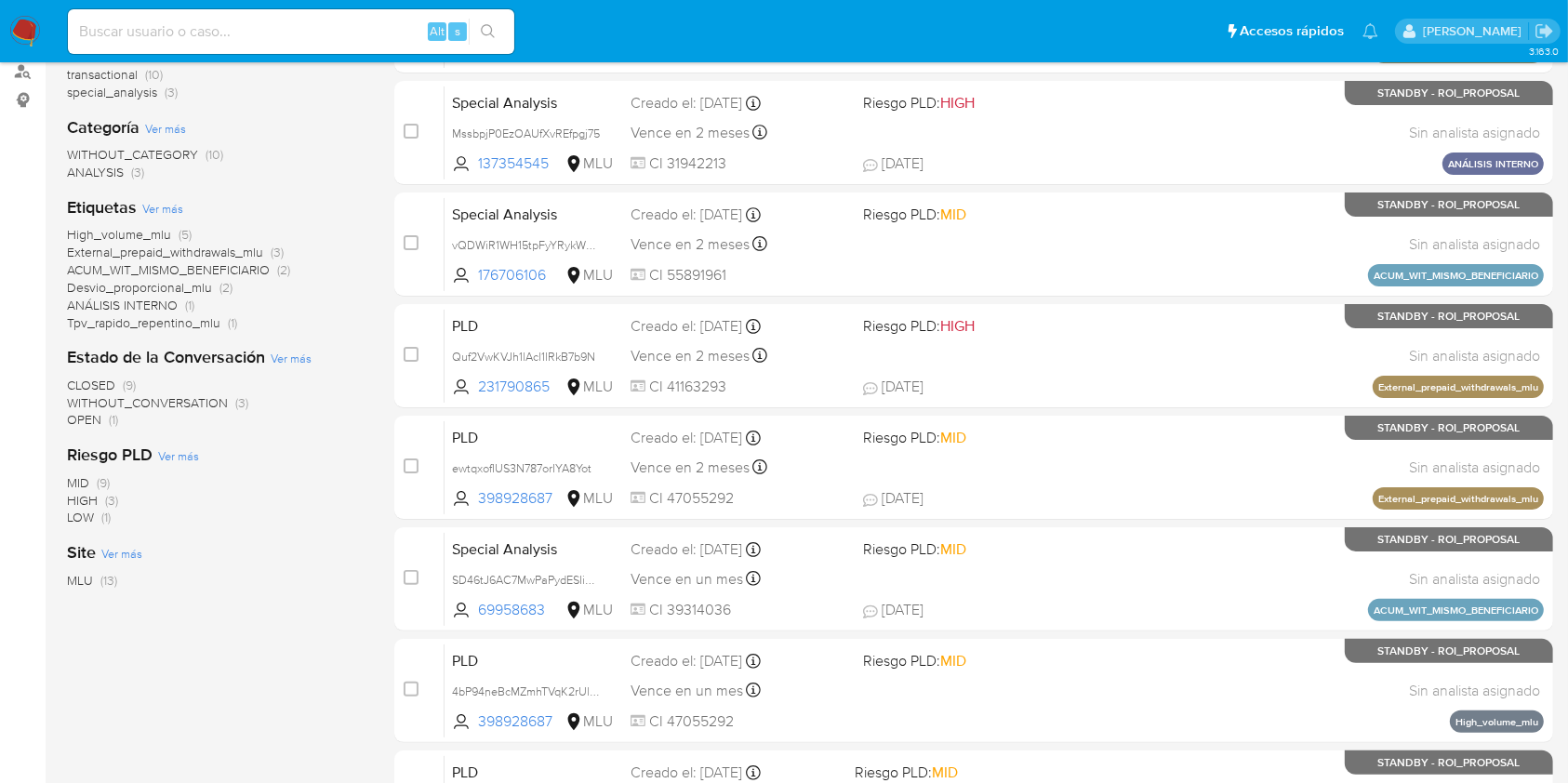
click at [39, 633] on aside "Bandeja Tablero Tablero Externo Administración Reglas Roles Usuarios Equipos Co…" at bounding box center [23, 457] width 46 height 1536
